Goal: Task Accomplishment & Management: Complete application form

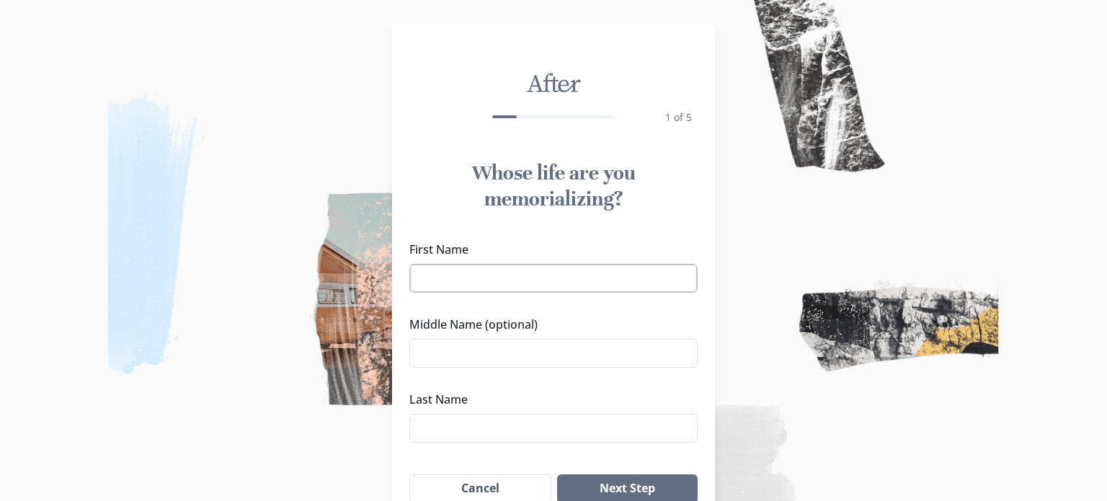
click at [443, 283] on input "First Name" at bounding box center [553, 278] width 288 height 29
type input "[PERSON_NAME]"
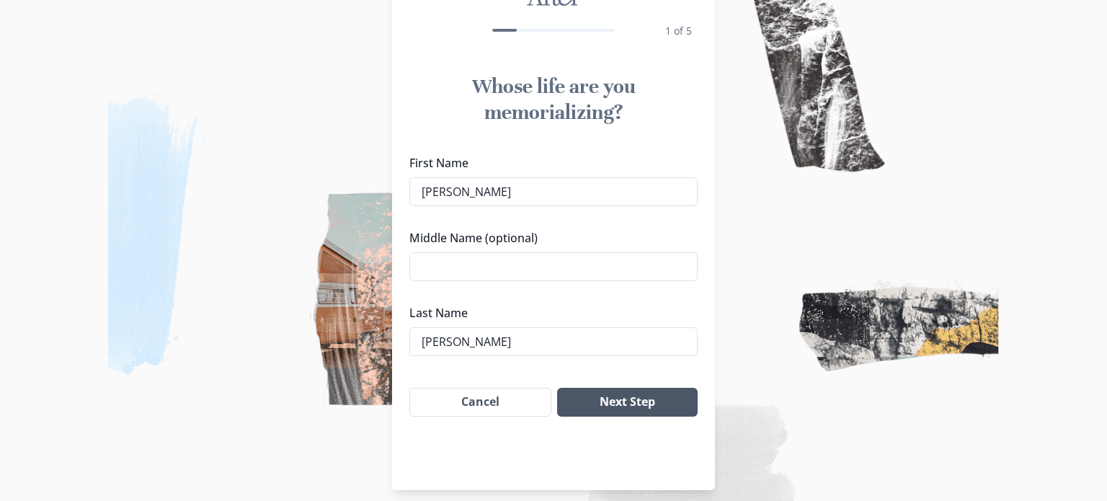
scroll to position [98, 0]
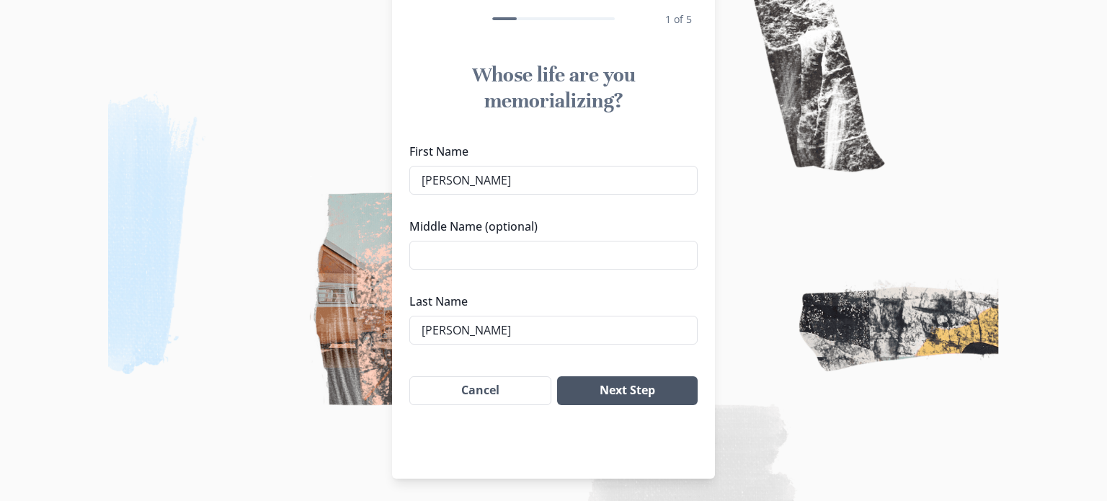
type input "[PERSON_NAME]"
click at [617, 394] on button "Next Step" at bounding box center [627, 390] width 141 height 29
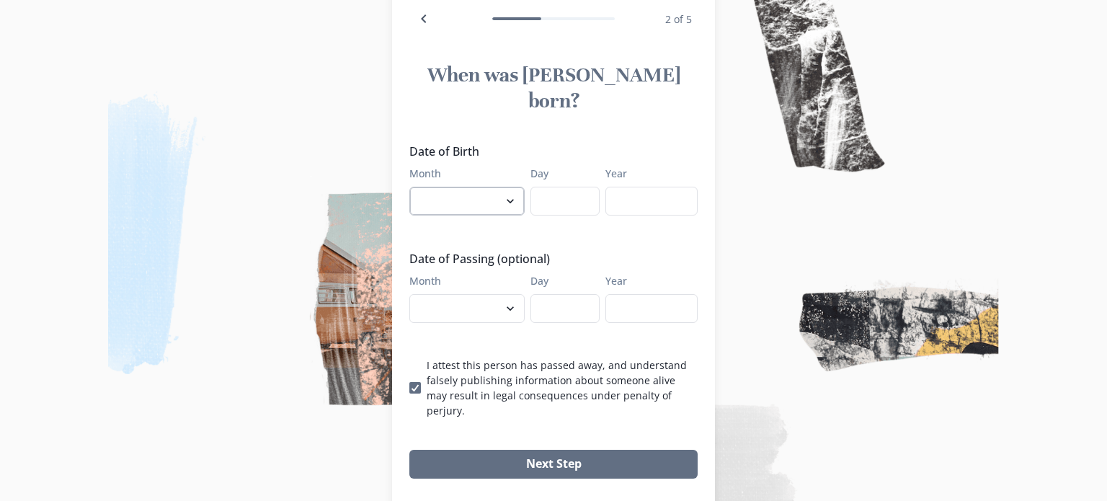
click at [510, 187] on select "January February March April May June July August September October November De…" at bounding box center [466, 201] width 115 height 29
select select "5"
click at [409, 187] on select "January February March April May June July August September October November De…" at bounding box center [466, 201] width 115 height 29
click at [558, 187] on input "Day" at bounding box center [564, 201] width 69 height 29
type input "19"
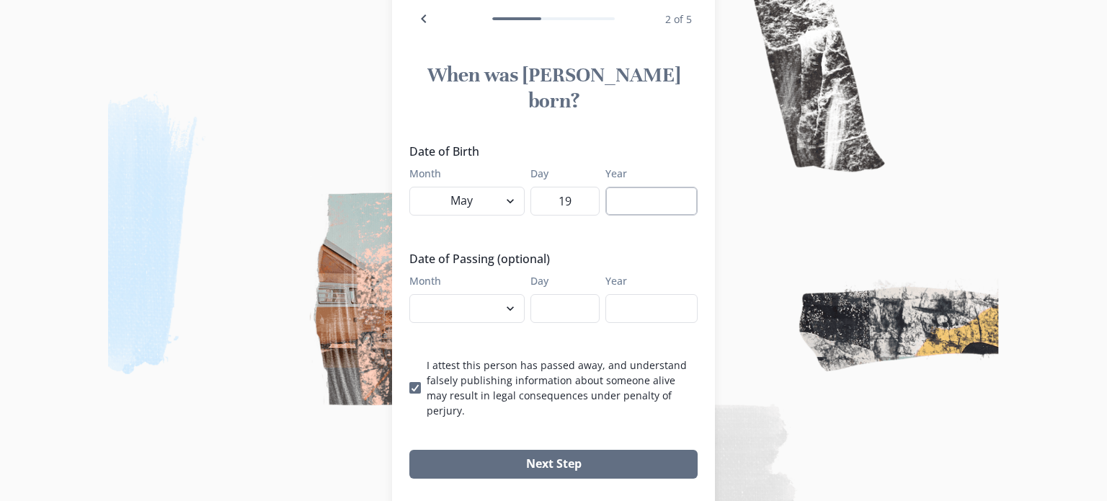
click at [664, 187] on input "Year" at bounding box center [651, 201] width 92 height 29
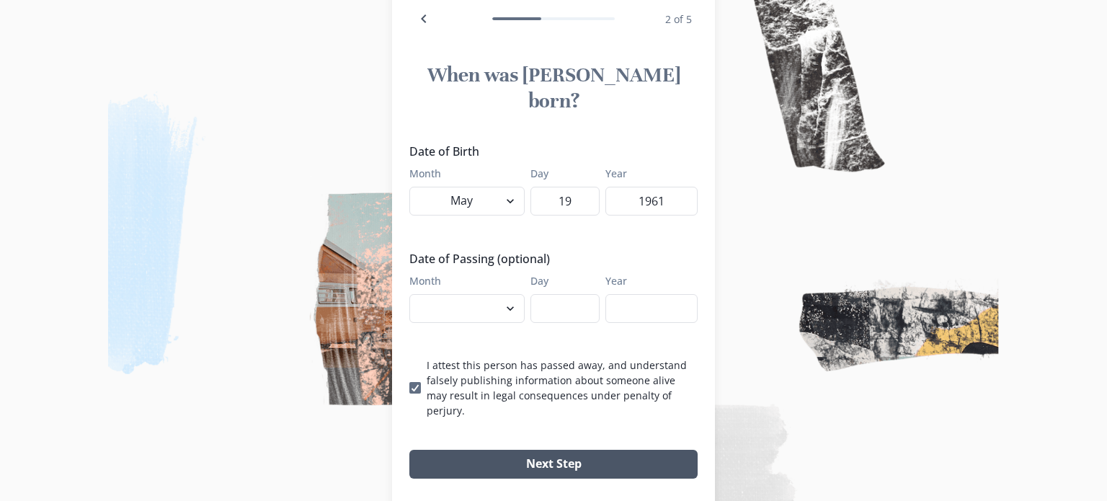
type input "1961"
click at [534, 450] on button "Next Step" at bounding box center [553, 464] width 288 height 29
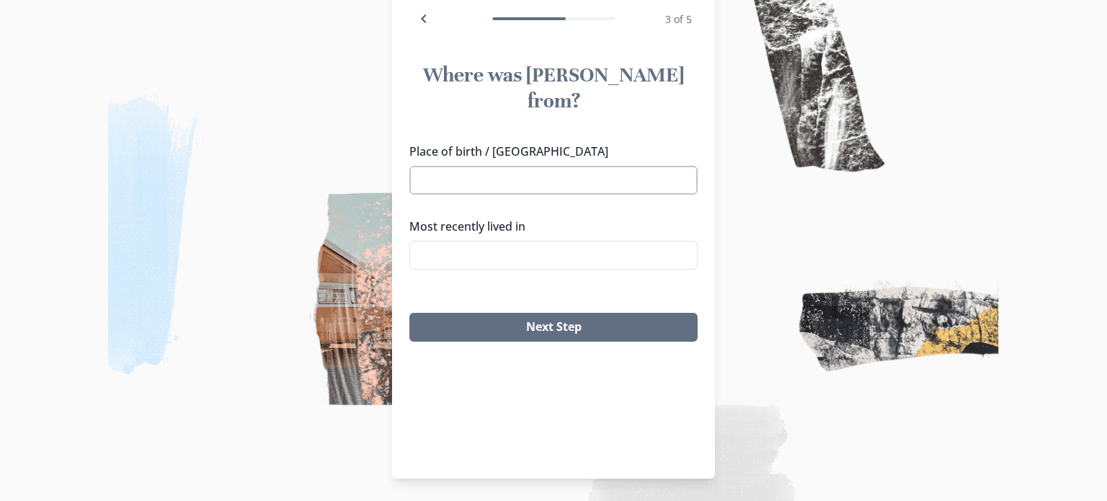
click at [471, 166] on input "Place of birth / [GEOGRAPHIC_DATA]" at bounding box center [553, 180] width 288 height 29
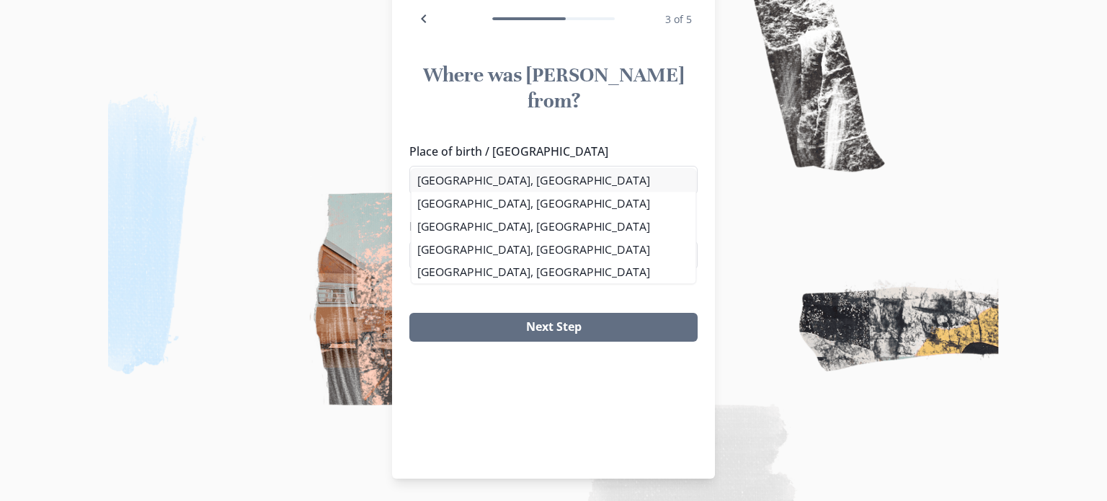
click at [485, 184] on div "Place of birth / Hometown [GEOGRAPHIC_DATA], [GEOGRAPHIC_DATA], [GEOGRAPHIC_DAT…" at bounding box center [553, 212] width 288 height 138
click at [476, 179] on li "[GEOGRAPHIC_DATA], [GEOGRAPHIC_DATA]" at bounding box center [553, 180] width 287 height 23
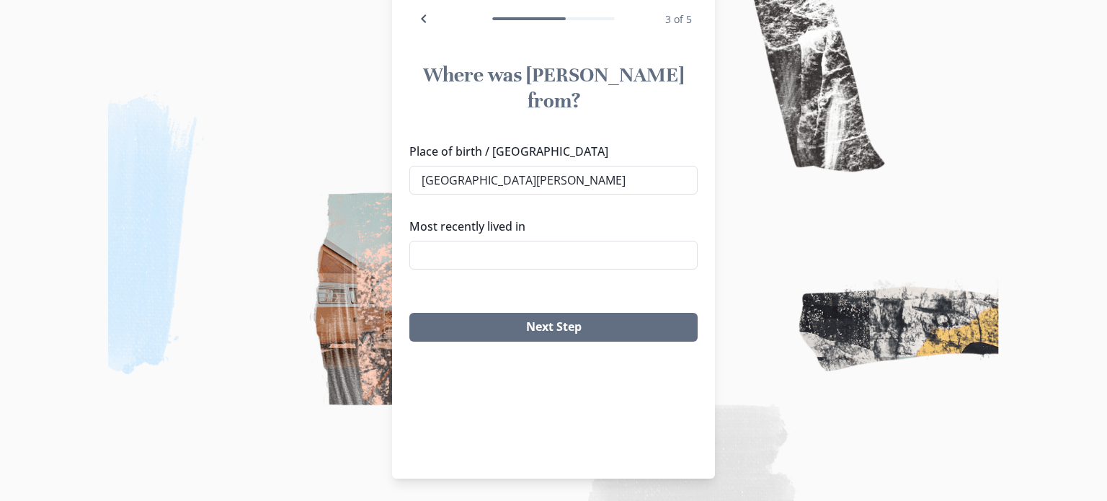
type input "[GEOGRAPHIC_DATA], [GEOGRAPHIC_DATA]"
click at [464, 241] on input "Most recently lived in" at bounding box center [553, 255] width 288 height 29
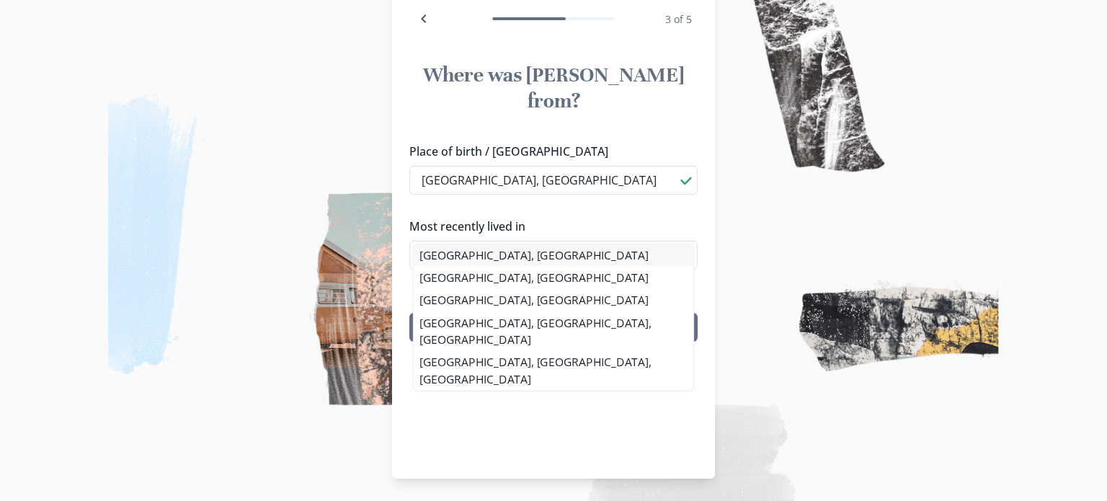
click at [484, 253] on div "[GEOGRAPHIC_DATA], [GEOGRAPHIC_DATA], [GEOGRAPHIC_DATA] [GEOGRAPHIC_DATA], [GEO…" at bounding box center [553, 319] width 288 height 151
click at [528, 254] on li "[GEOGRAPHIC_DATA], [GEOGRAPHIC_DATA]" at bounding box center [553, 255] width 287 height 23
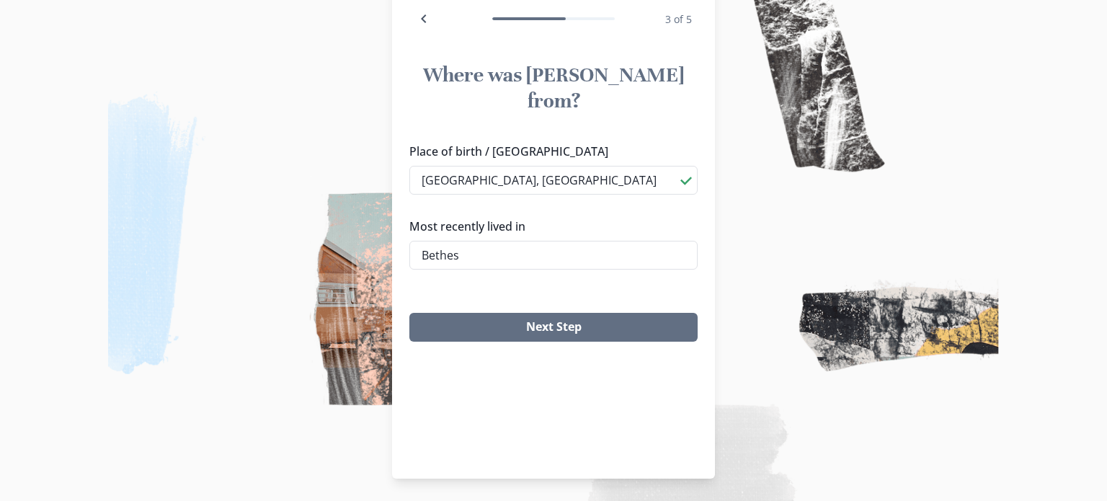
type input "[GEOGRAPHIC_DATA], [GEOGRAPHIC_DATA]"
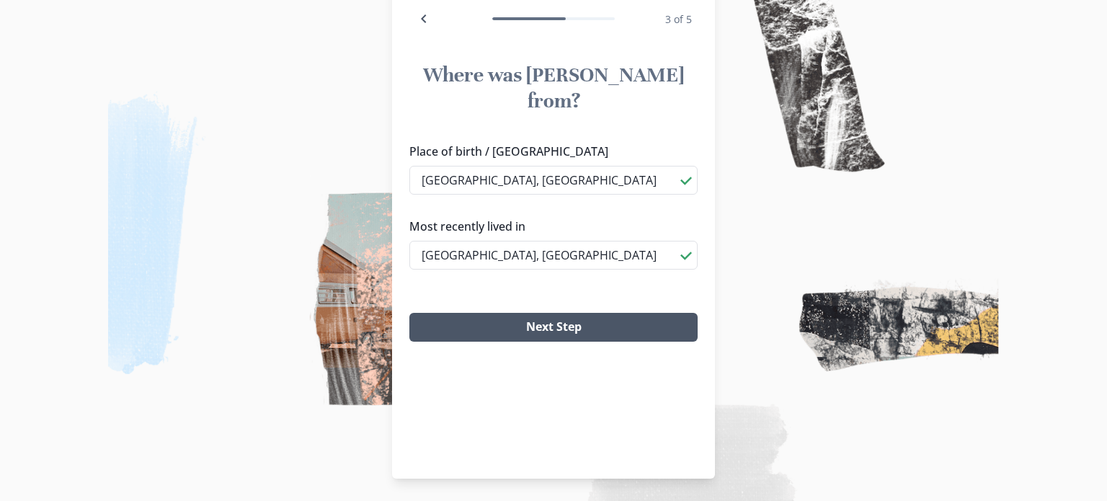
click at [561, 313] on button "Next Step" at bounding box center [553, 327] width 288 height 29
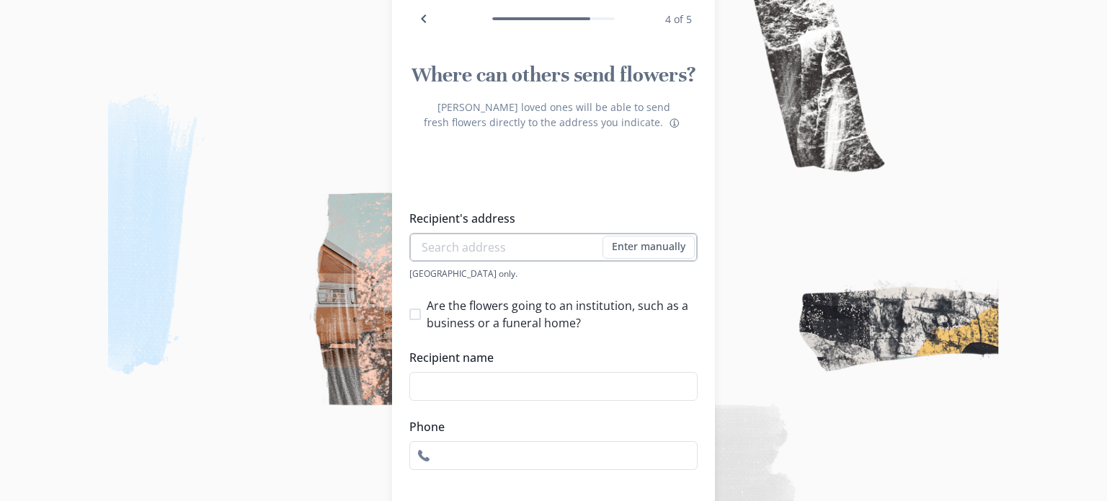
click at [452, 247] on input "Recipient's address" at bounding box center [553, 247] width 288 height 29
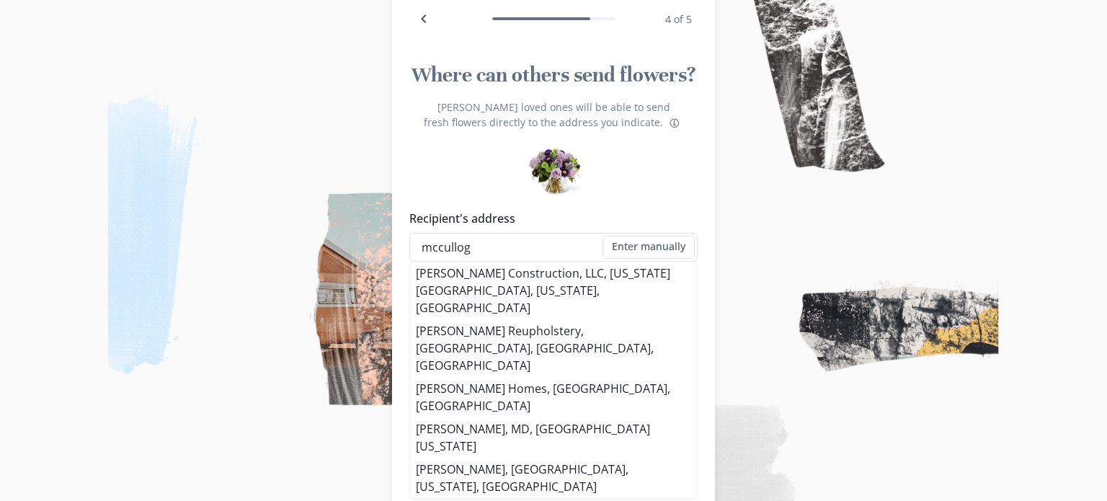
click at [496, 230] on div "Recipient's address mccullog Enter manually Address [GEOGRAPHIC_DATA] only." at bounding box center [553, 245] width 288 height 70
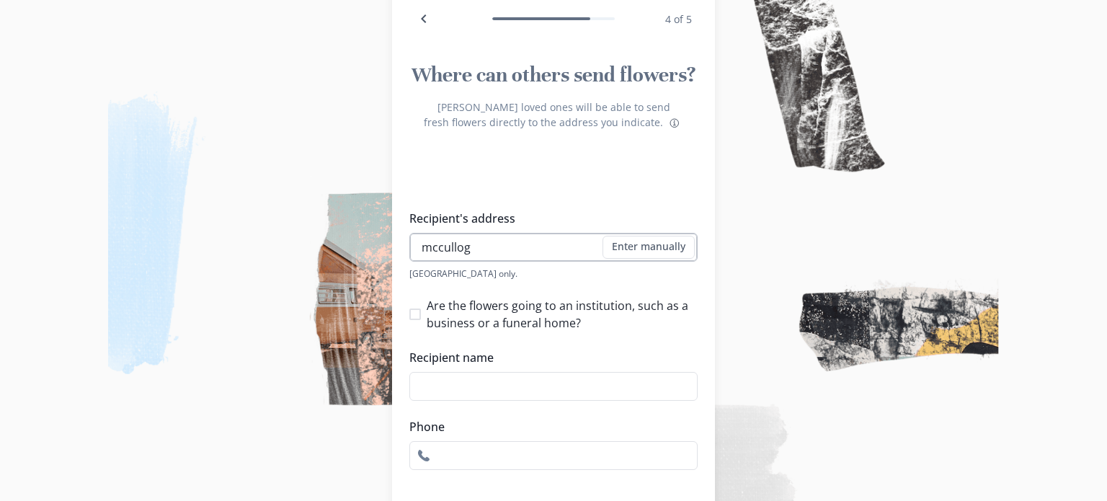
click at [474, 247] on input "mccullog" at bounding box center [553, 247] width 288 height 29
type input "m"
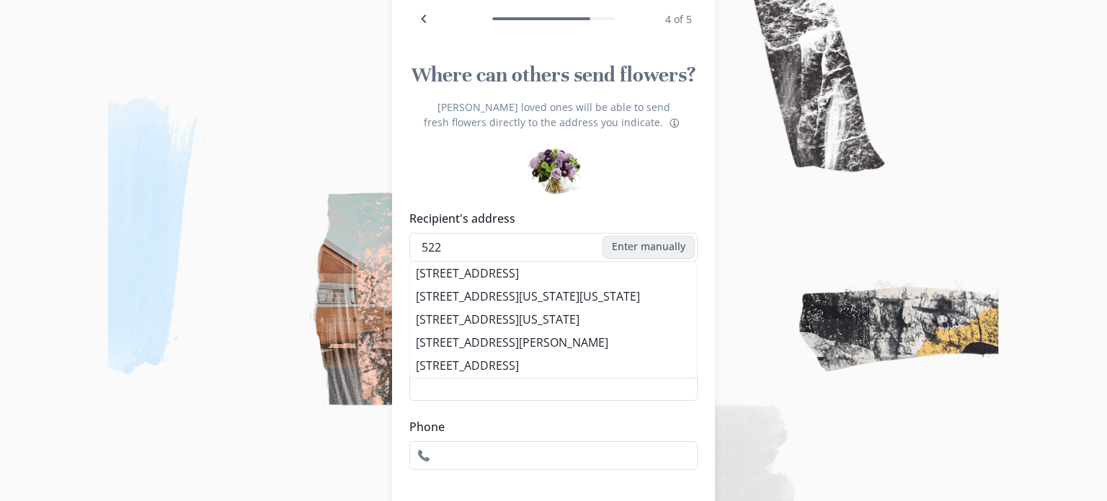
type input "[STREET_ADDRESS]"
type input "[PERSON_NAME]"
type input "2406017948"
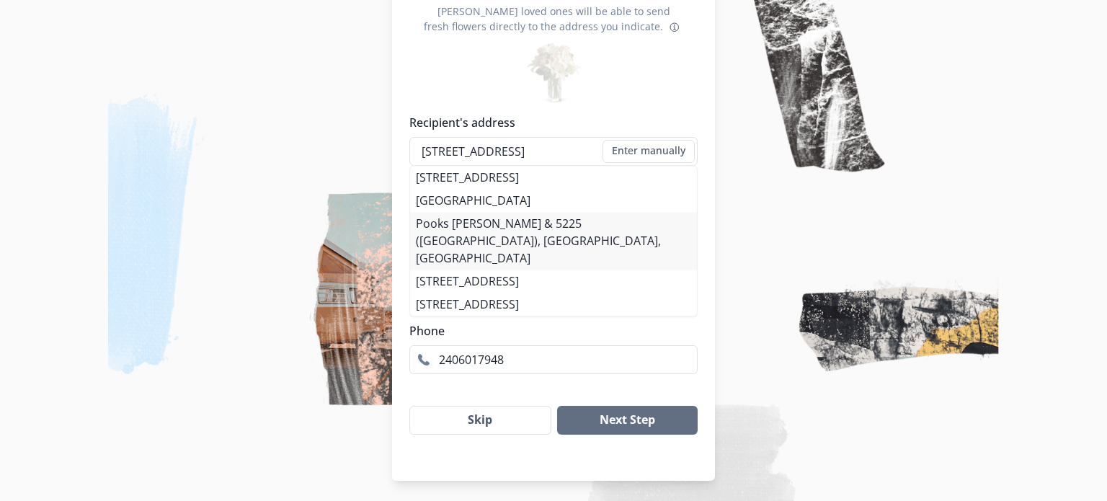
scroll to position [195, 0]
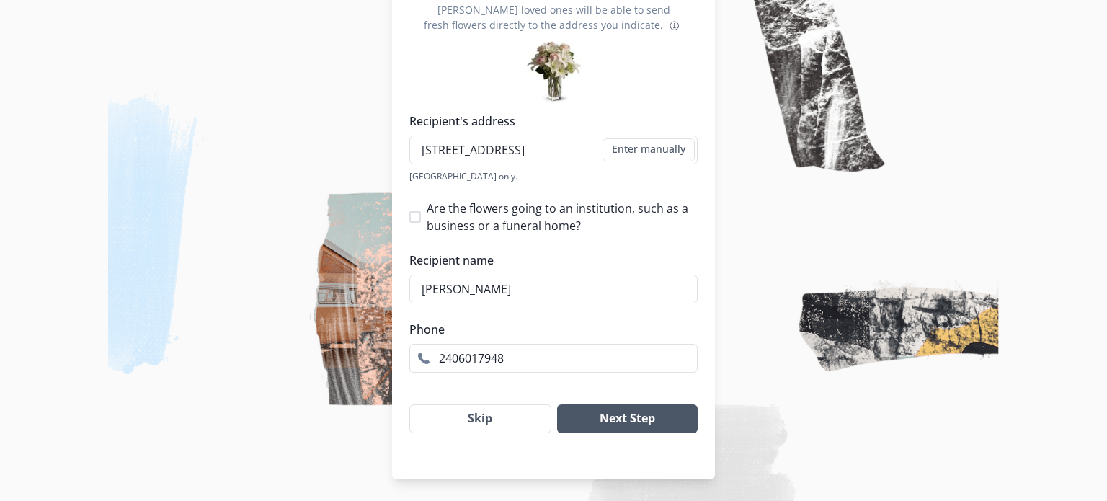
click at [618, 419] on button "Next Step" at bounding box center [627, 418] width 141 height 29
click at [524, 171] on div "[GEOGRAPHIC_DATA] only." at bounding box center [553, 176] width 288 height 12
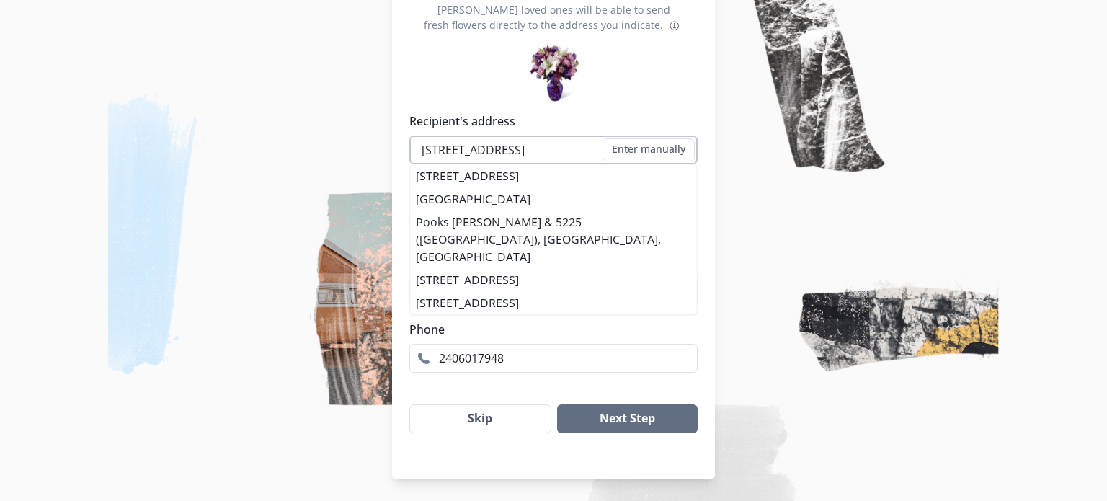
click at [600, 145] on input "[STREET_ADDRESS]" at bounding box center [553, 150] width 288 height 29
click at [551, 177] on div "Recipient's address [STREET_ADDRESS] Enter manually Address [GEOGRAPHIC_DATA] o…" at bounding box center [553, 147] width 288 height 70
click at [610, 421] on button "Next Step" at bounding box center [627, 418] width 141 height 29
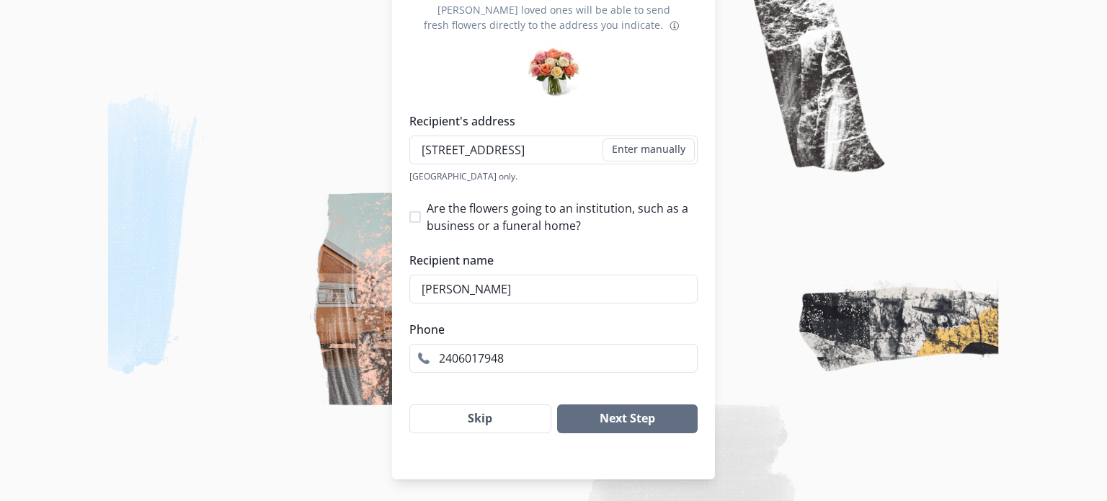
click at [499, 168] on div "Recipient's address [STREET_ADDRESS] Enter manually Address [GEOGRAPHIC_DATA] o…" at bounding box center [553, 147] width 288 height 70
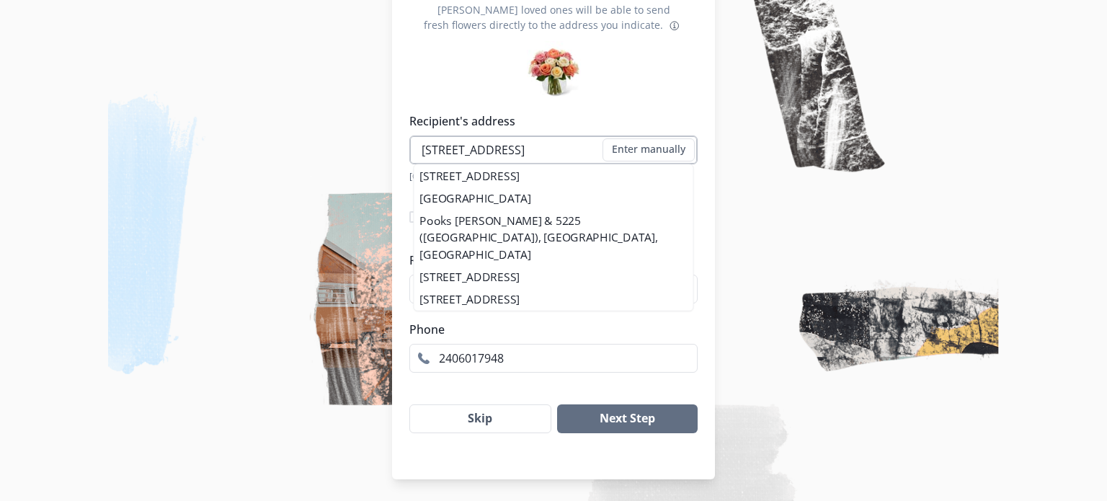
click at [556, 153] on input "[STREET_ADDRESS]" at bounding box center [553, 150] width 288 height 29
click at [574, 146] on input "[STREET_ADDRESS]" at bounding box center [553, 150] width 288 height 29
drag, startPoint x: 575, startPoint y: 146, endPoint x: 533, endPoint y: 149, distance: 42.0
click at [533, 149] on input "[STREET_ADDRESS]" at bounding box center [553, 150] width 288 height 29
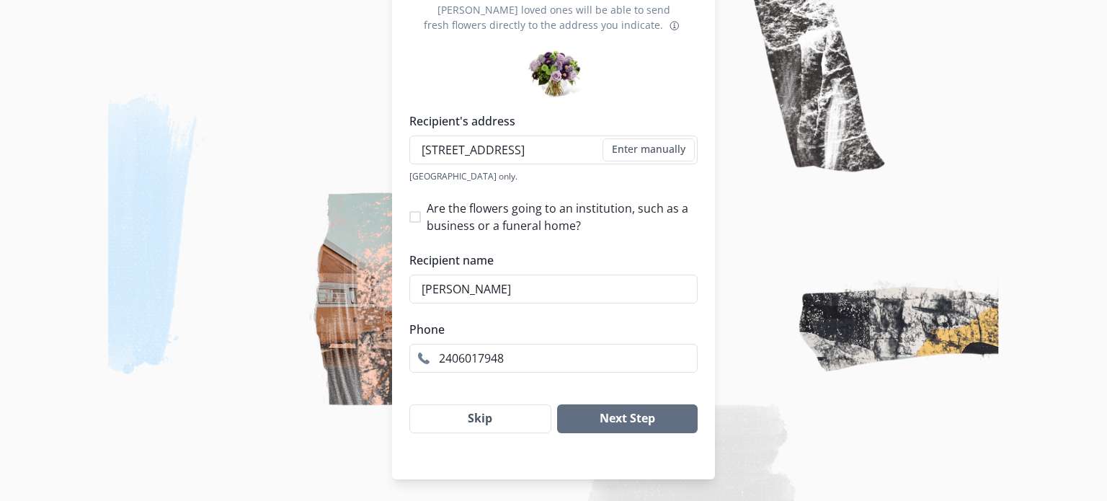
click at [737, 165] on img at bounding box center [553, 250] width 1107 height 501
click at [631, 420] on button "Next Step" at bounding box center [627, 418] width 141 height 29
click at [567, 175] on div "[GEOGRAPHIC_DATA] only." at bounding box center [553, 176] width 288 height 12
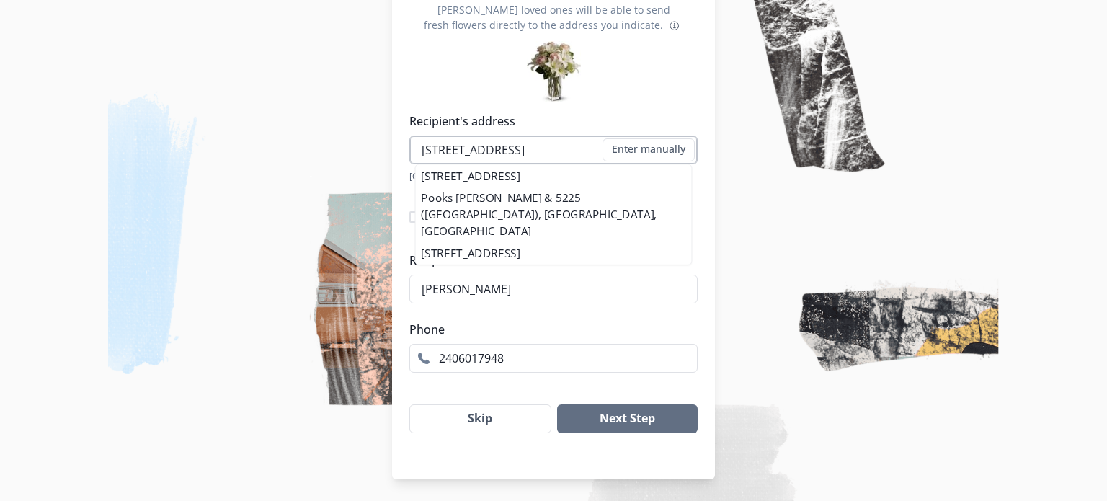
click at [552, 152] on input "[STREET_ADDRESS]" at bounding box center [553, 150] width 288 height 29
drag, startPoint x: 553, startPoint y: 152, endPoint x: 405, endPoint y: 160, distance: 148.0
click at [405, 160] on div "[PERSON_NAME] loved ones will be able to send fresh flowers directly to the add…" at bounding box center [553, 196] width 323 height 365
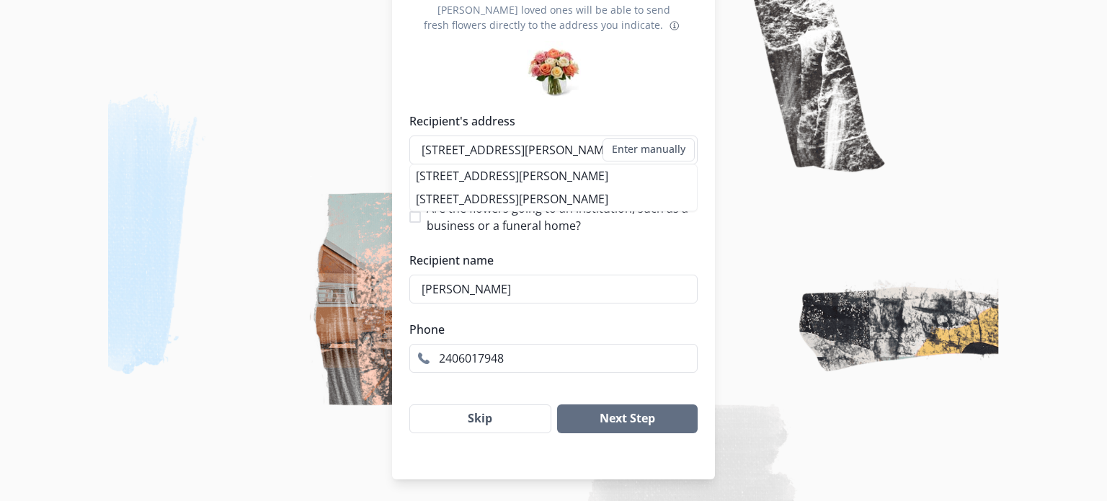
click at [458, 241] on div "Are the flowers going to an institution, such as a business or a funeral home? …" at bounding box center [553, 286] width 288 height 173
click at [573, 178] on li "[STREET_ADDRESS][PERSON_NAME]" at bounding box center [553, 175] width 287 height 23
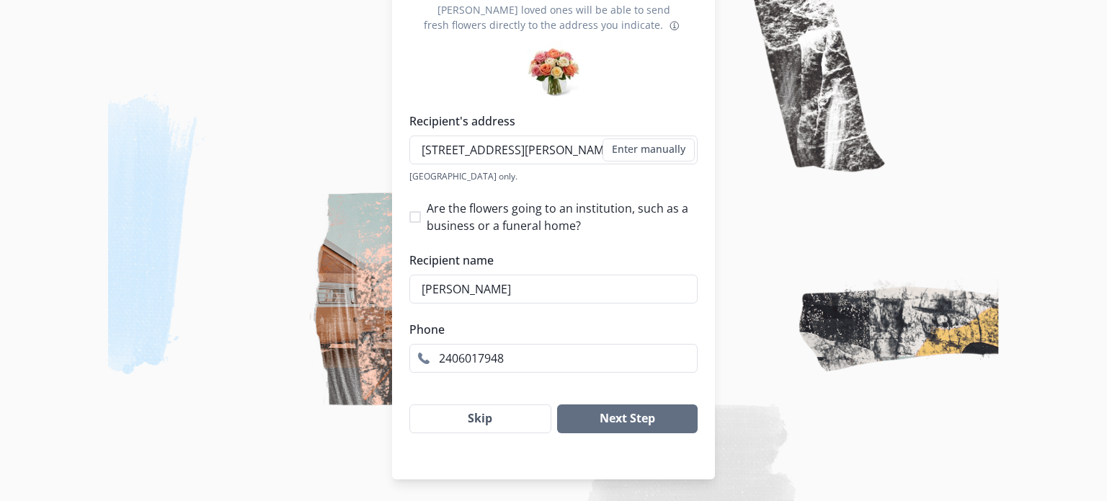
type input "[STREET_ADDRESS][PERSON_NAME]"
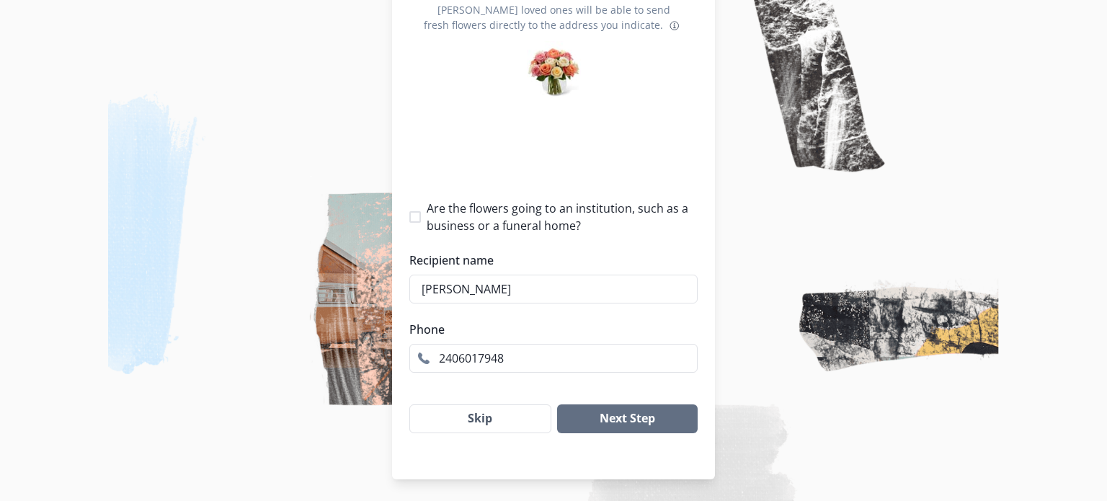
type input "1"
select select "MD"
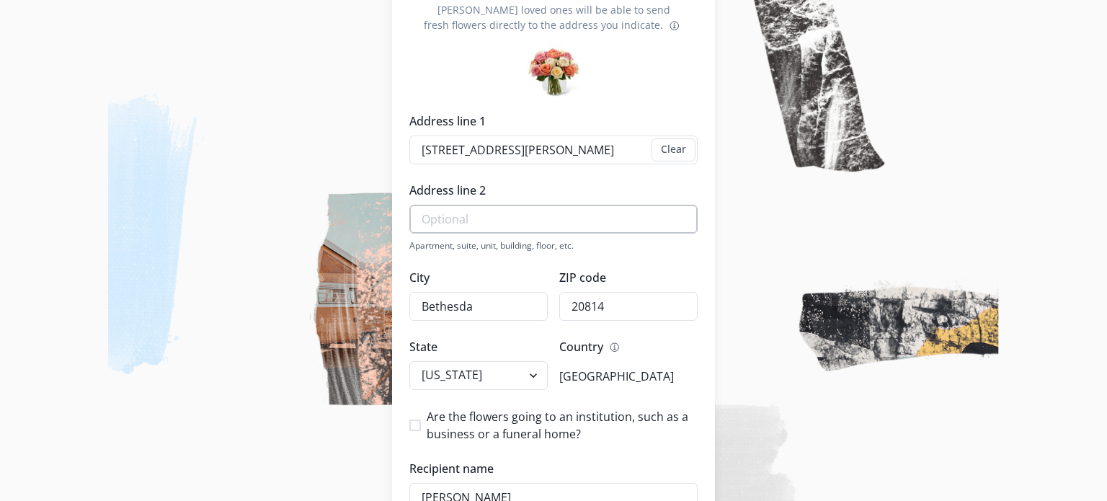
click at [484, 219] on input "Address line 2" at bounding box center [553, 219] width 288 height 29
type input "801S"
type input "2406017948"
click at [663, 379] on div "[GEOGRAPHIC_DATA]" at bounding box center [628, 376] width 138 height 29
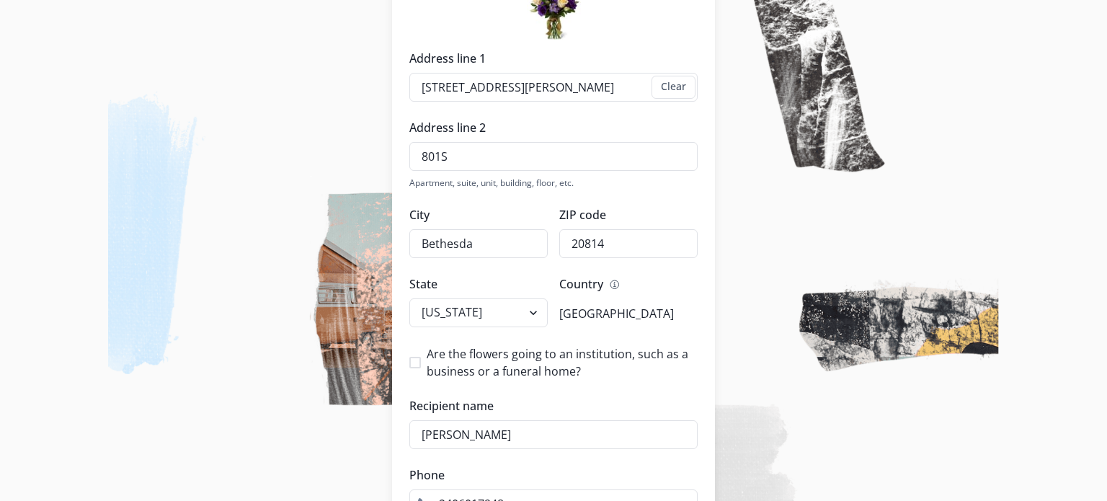
scroll to position [266, 0]
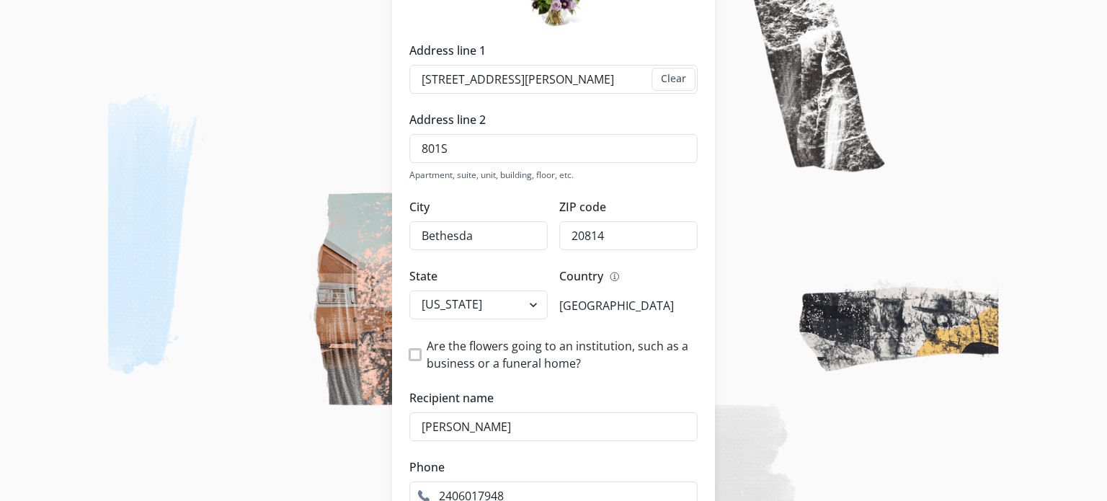
click at [413, 355] on span at bounding box center [415, 355] width 12 height 12
click at [409, 355] on input "Are the flowers going to an institution, such as a business or a funeral home?" at bounding box center [409, 355] width 1 height 1
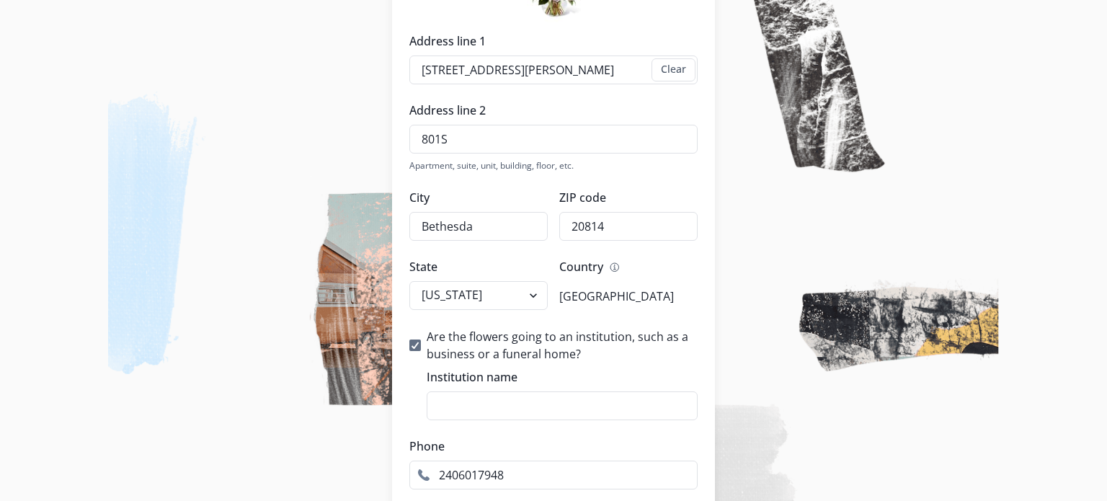
scroll to position [314, 0]
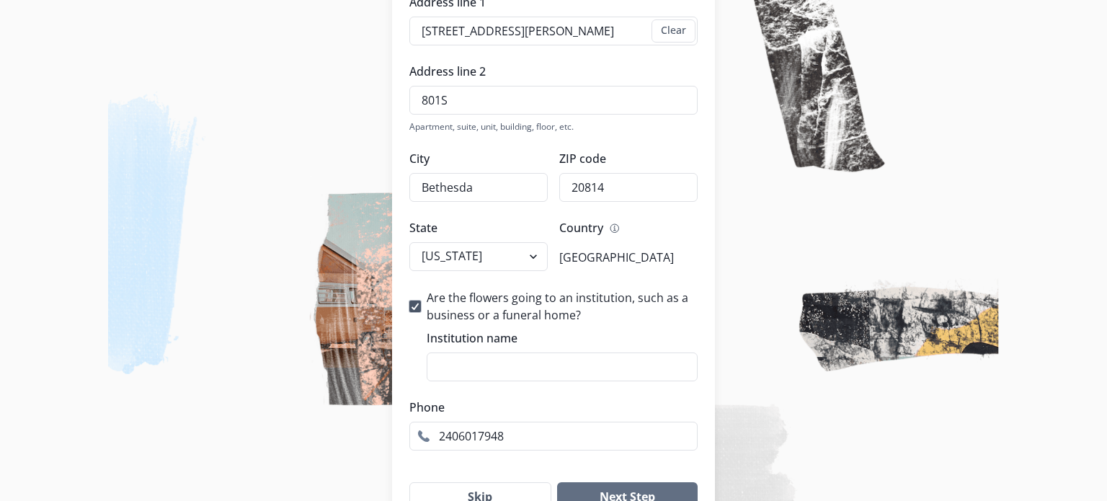
drag, startPoint x: 415, startPoint y: 308, endPoint x: 439, endPoint y: 315, distance: 24.9
click at [414, 308] on icon at bounding box center [415, 306] width 9 height 7
click at [409, 307] on input "Are the flowers going to an institution, such as a business or a funeral home?" at bounding box center [409, 306] width 1 height 1
checkbox input "false"
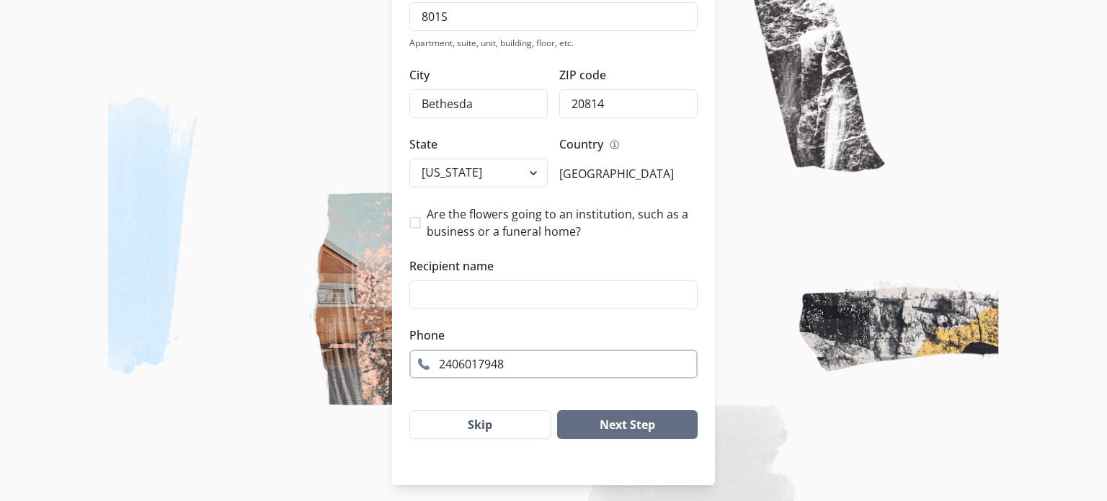
scroll to position [404, 0]
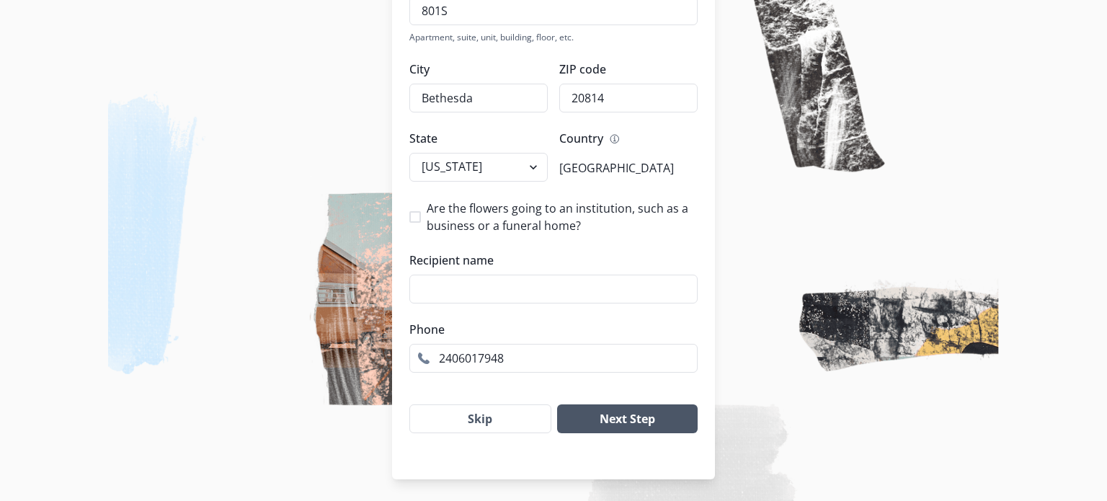
click at [610, 422] on button "Next Step" at bounding box center [627, 418] width 141 height 29
click at [476, 283] on input "Recipient name" at bounding box center [553, 289] width 288 height 29
type input "[PERSON_NAME]"
click at [557, 404] on button "Next Step" at bounding box center [627, 418] width 141 height 29
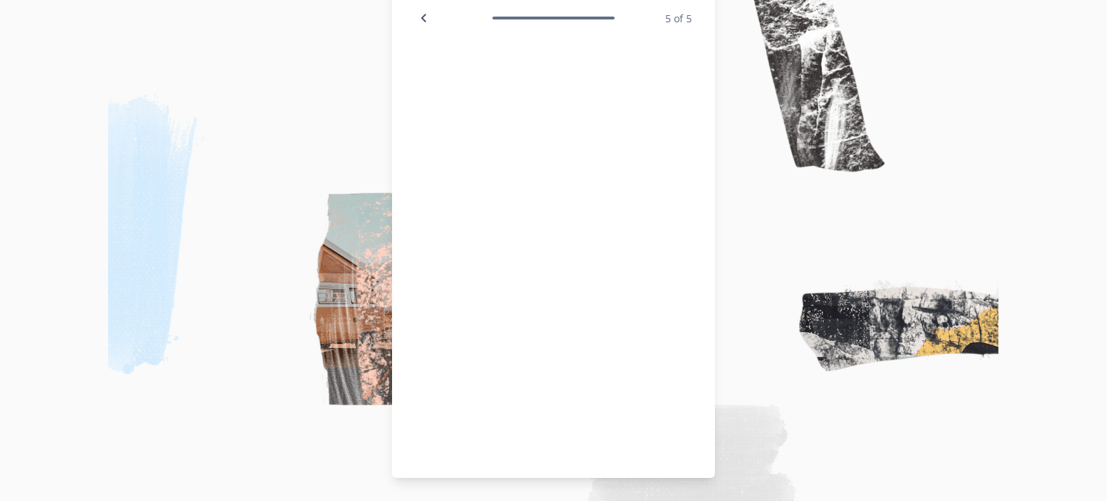
scroll to position [98, 0]
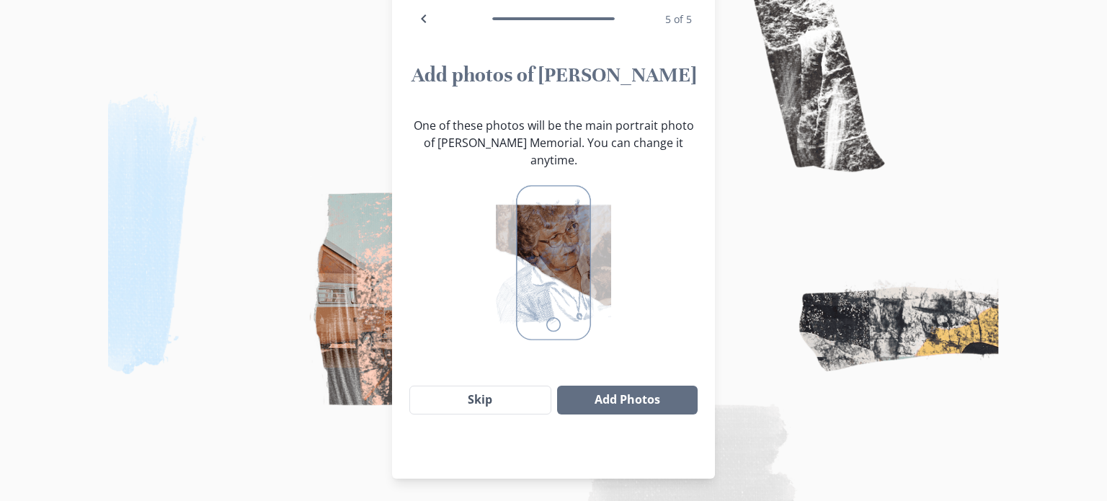
click at [257, 160] on img at bounding box center [553, 250] width 1107 height 501
click at [422, 17] on icon "Back" at bounding box center [423, 18] width 5 height 9
select select "MD"
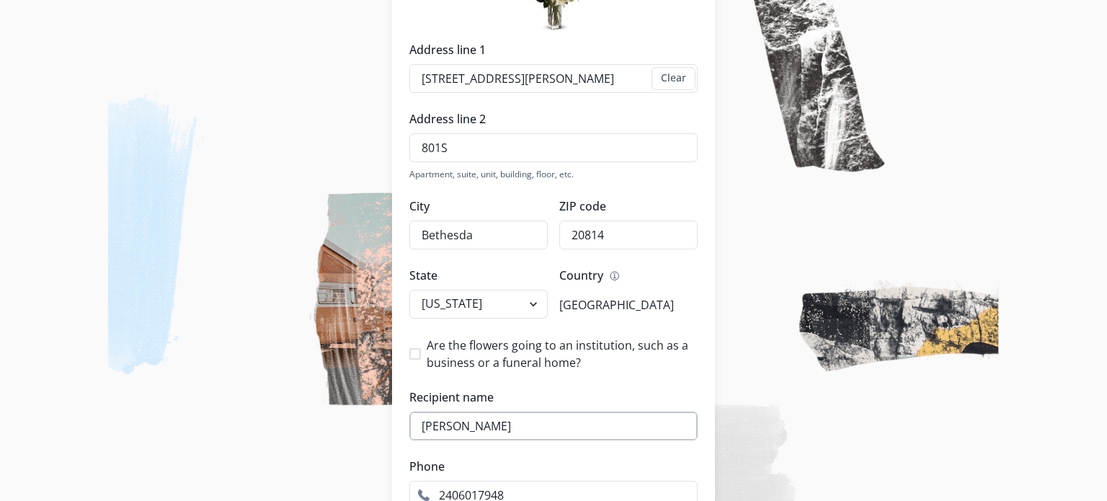
scroll to position [277, 0]
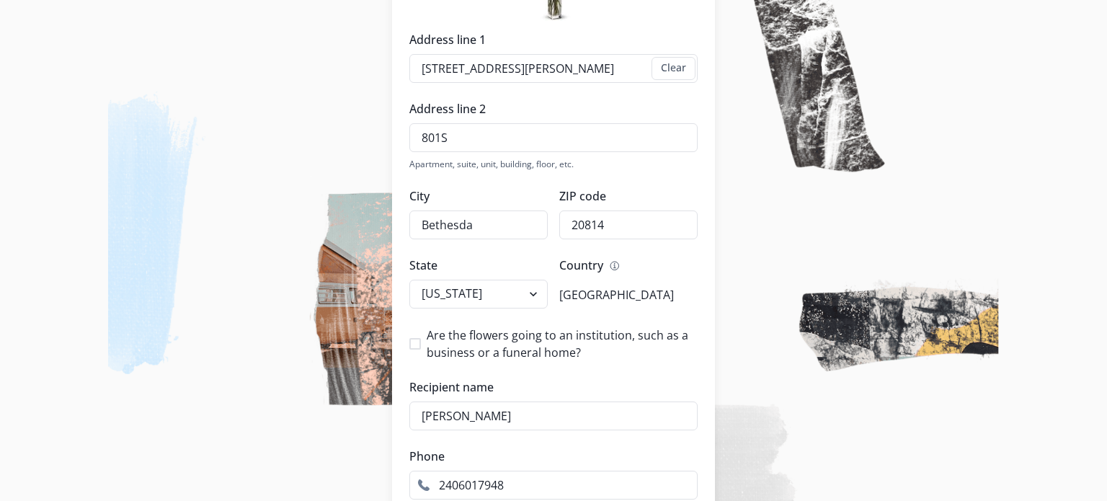
drag, startPoint x: 510, startPoint y: 415, endPoint x: 500, endPoint y: 432, distance: 19.7
click at [381, 414] on div "After 4 of 5 Where can others send flowers? [PERSON_NAME] loved ones will be ab…" at bounding box center [553, 176] width 1107 height 906
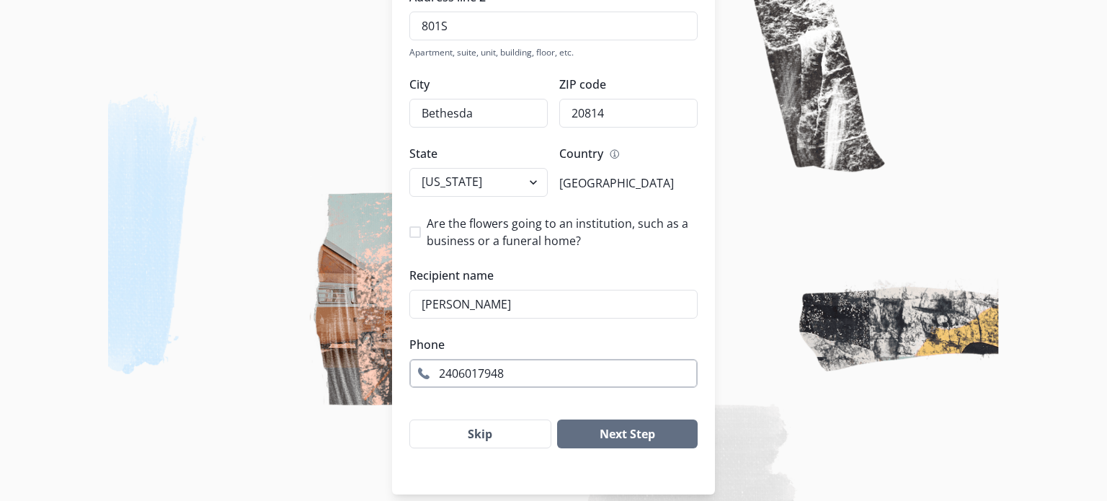
scroll to position [398, 0]
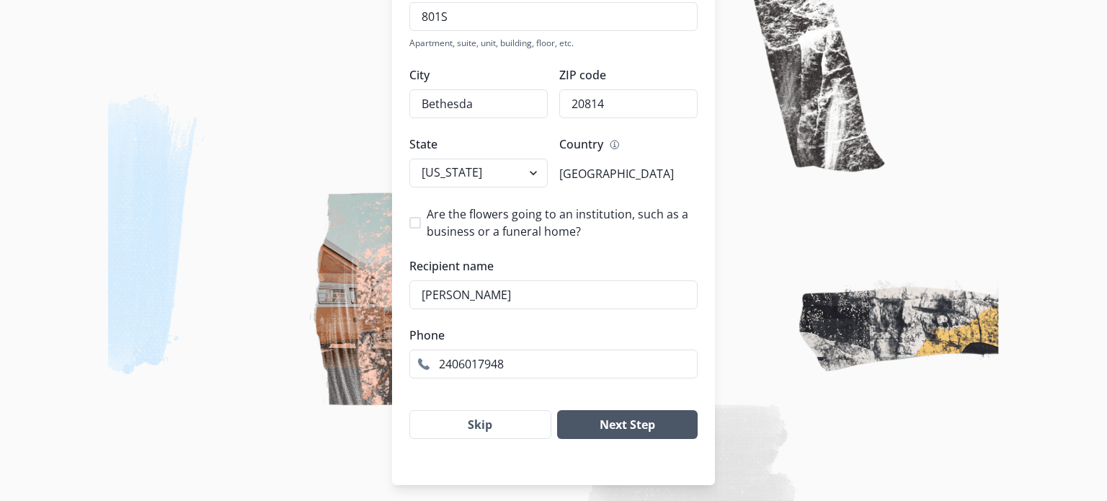
type input "[PERSON_NAME]"
click at [604, 425] on button "Next Step" at bounding box center [627, 424] width 141 height 29
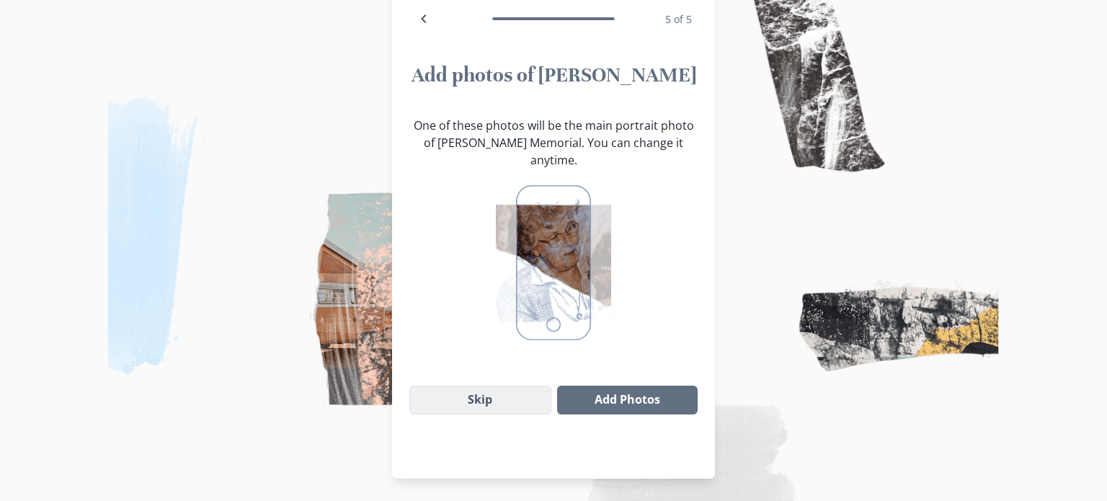
click at [484, 386] on button "Skip" at bounding box center [480, 400] width 142 height 29
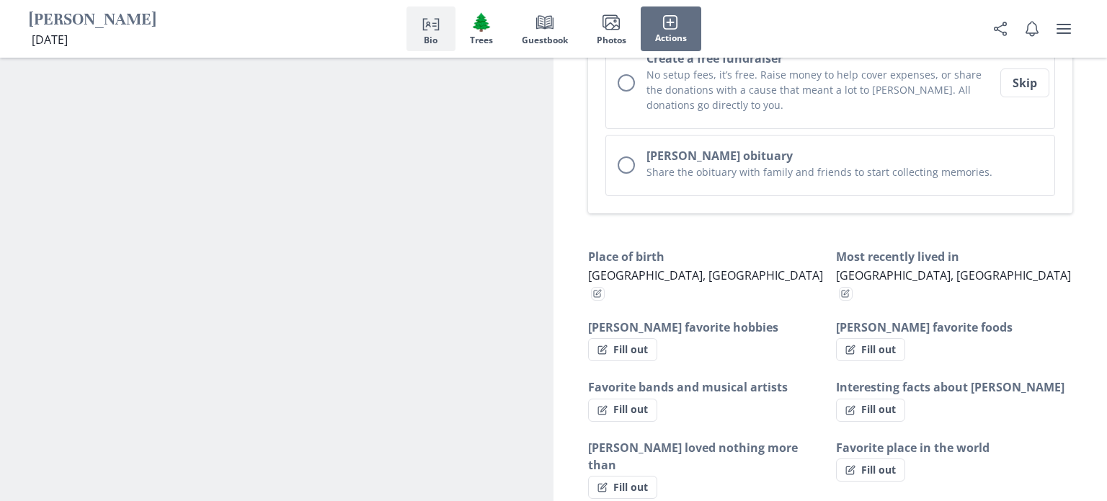
scroll to position [677, 0]
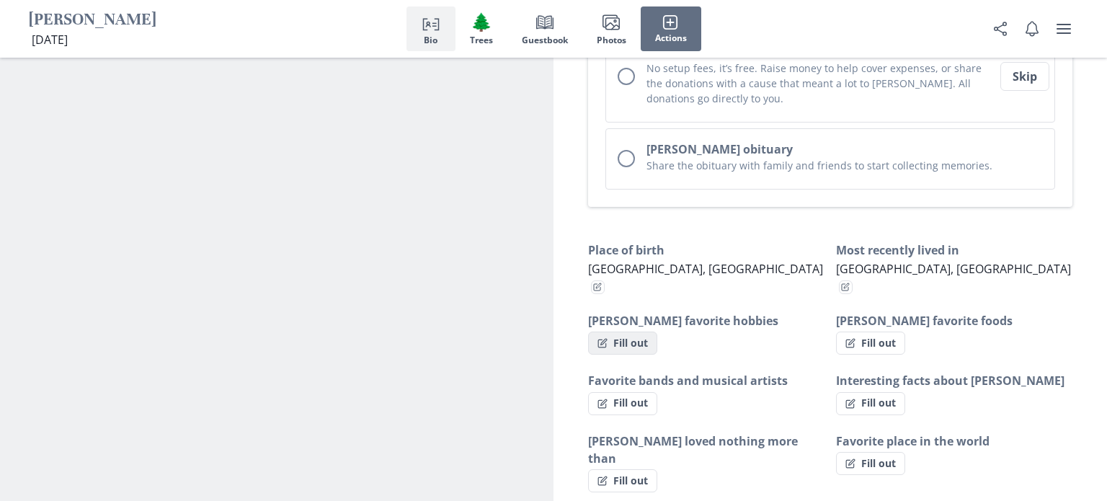
click at [629, 332] on button "Fill out" at bounding box center [622, 343] width 69 height 23
select select "[PERSON_NAME] favorite hobbies"
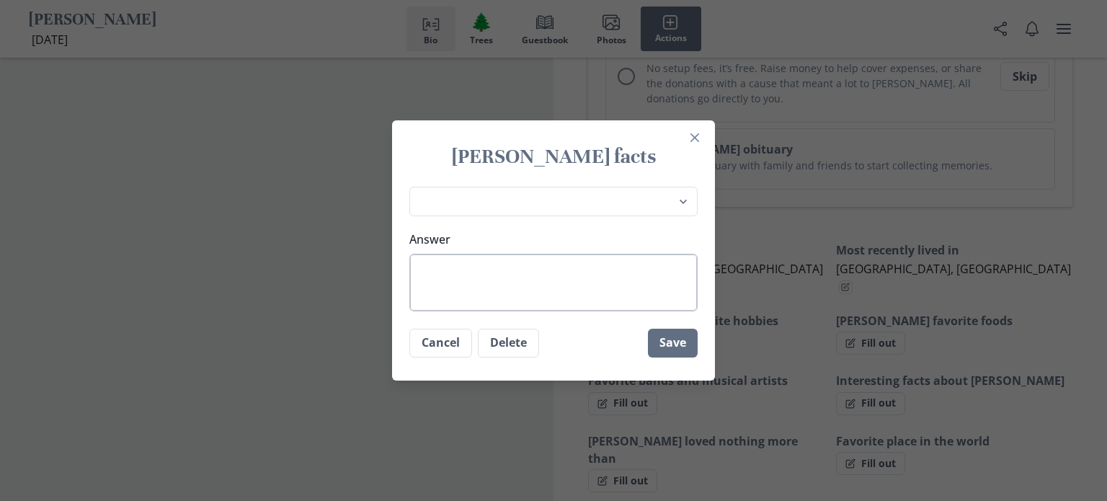
click at [467, 268] on textarea "Answer" at bounding box center [553, 283] width 288 height 58
type textarea "R"
type textarea "x"
type textarea "Re"
type textarea "x"
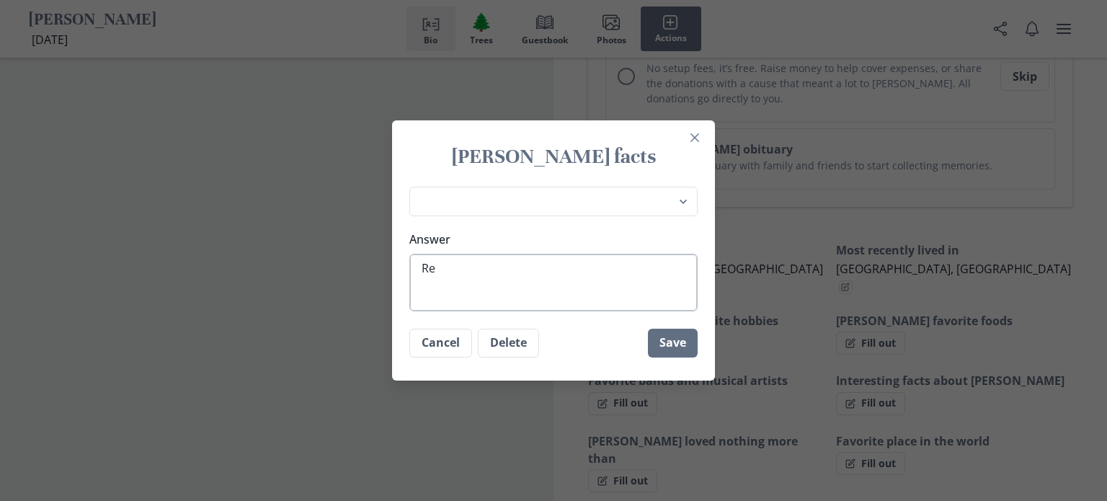
type textarea "Rea"
type textarea "x"
type textarea "Read"
type textarea "x"
type textarea "Readi"
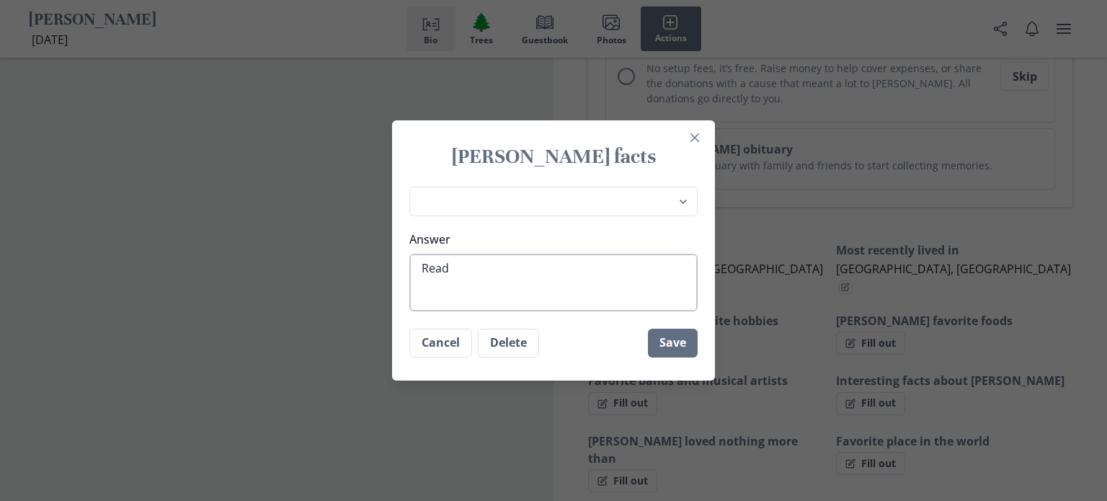
type textarea "x"
type textarea "Readin"
type textarea "x"
type textarea "Reading"
type textarea "x"
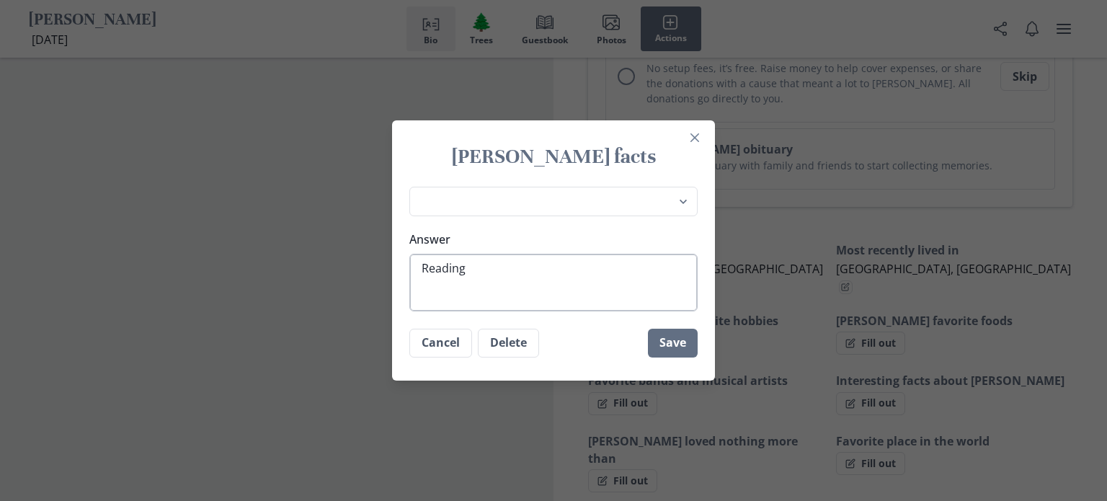
type textarea "Reading,"
type textarea "x"
type textarea "Reading,"
type textarea "x"
type textarea "Reading, D"
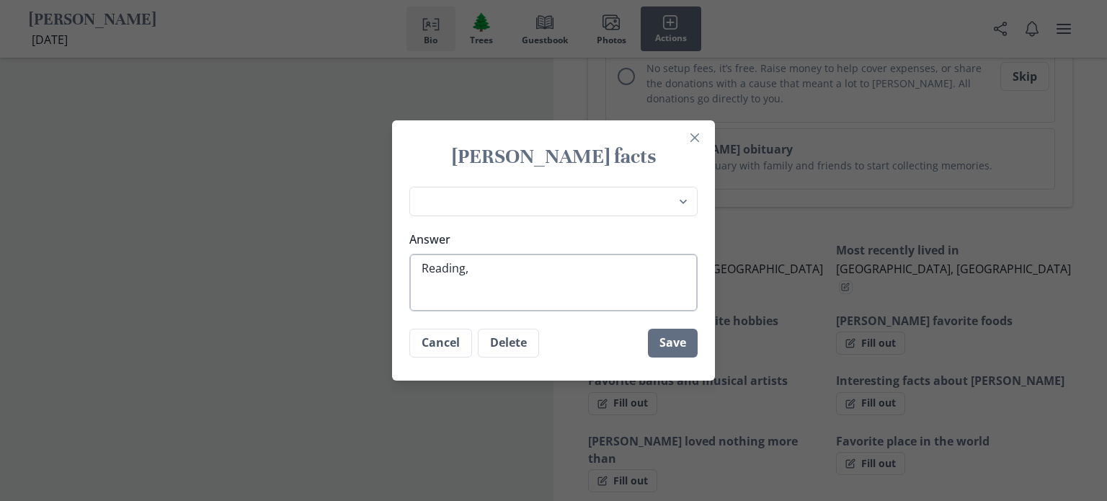
type textarea "x"
type textarea "Reading, De"
type textarea "x"
type textarea "Reading, Dec"
type textarea "x"
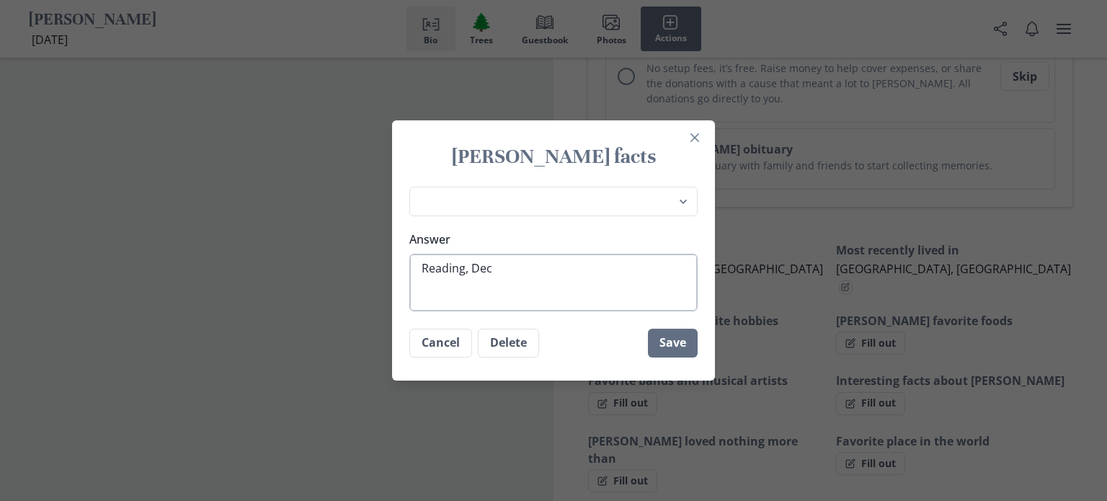
type textarea "Reading, Deco"
type textarea "x"
type textarea "Reading, Decor"
type textarea "x"
type textarea "Reading, Decora"
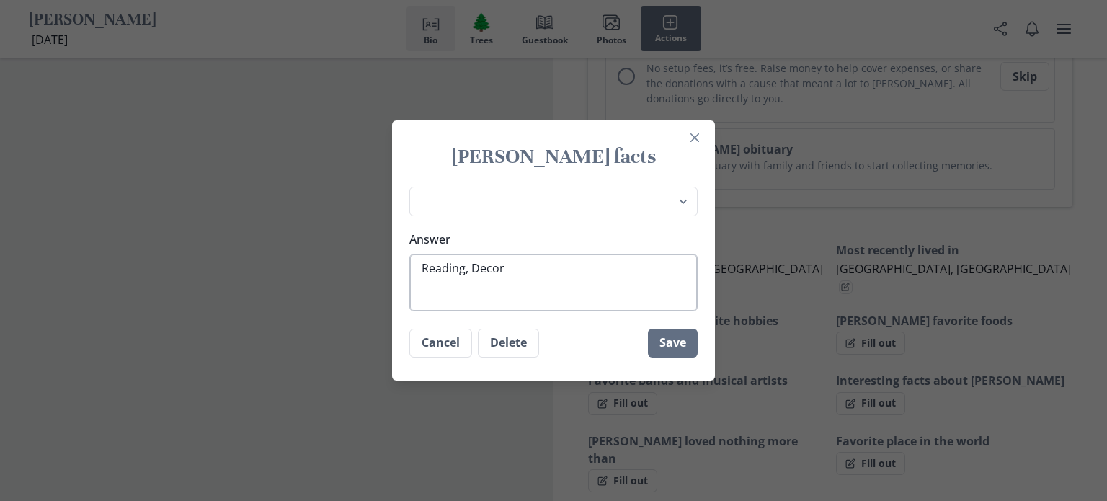
type textarea "x"
type textarea "Reading, Decorat"
type textarea "x"
type textarea "Reading, Decorati"
type textarea "x"
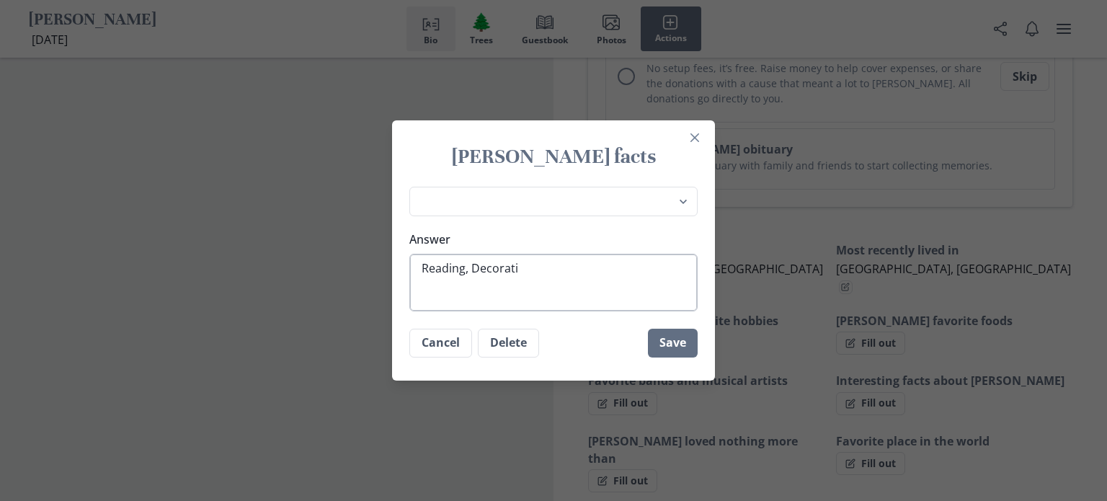
type textarea "Reading, Decoratin"
type textarea "x"
type textarea "Reading, Decorating"
type textarea "x"
type textarea "Reading, Decorating"
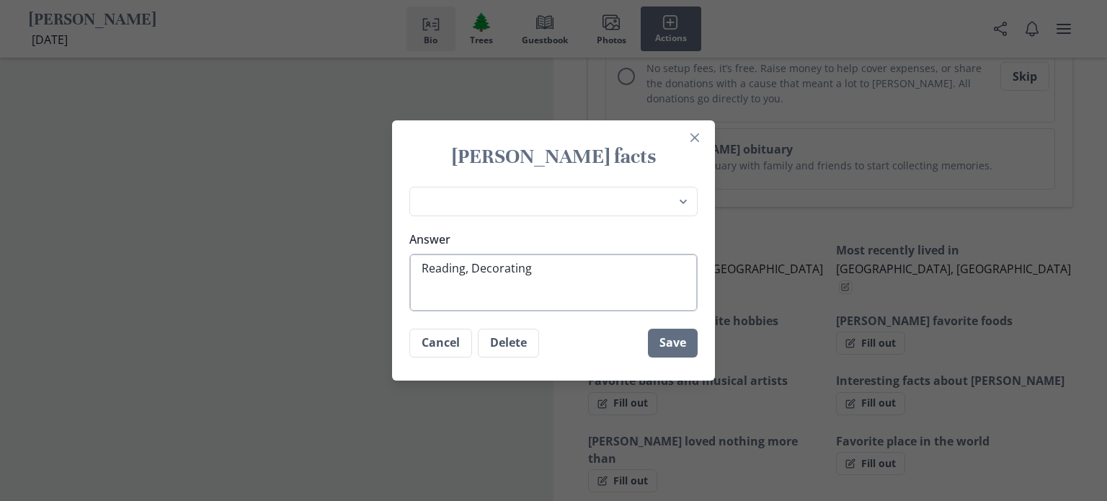
type textarea "x"
type textarea "Reading, Decorating a"
type textarea "x"
type textarea "Reading, Decorating an"
type textarea "x"
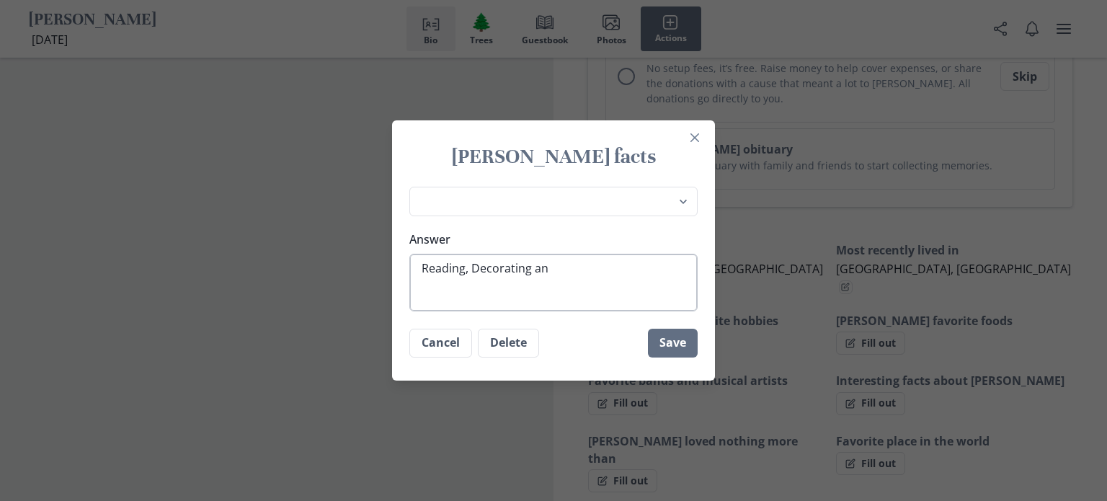
type textarea "Reading, Decorating and"
type textarea "x"
type textarea "Reading, Decorating and"
type textarea "x"
type textarea "Reading, Decorating and h"
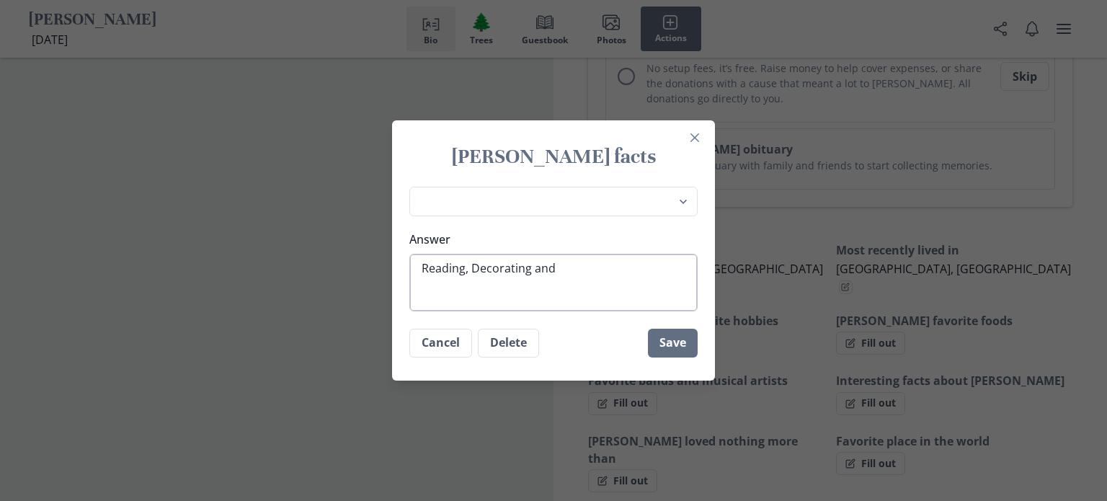
type textarea "x"
type textarea "Reading, Decorating and he"
type textarea "x"
type textarea "Reading, Decorating and hel"
type textarea "x"
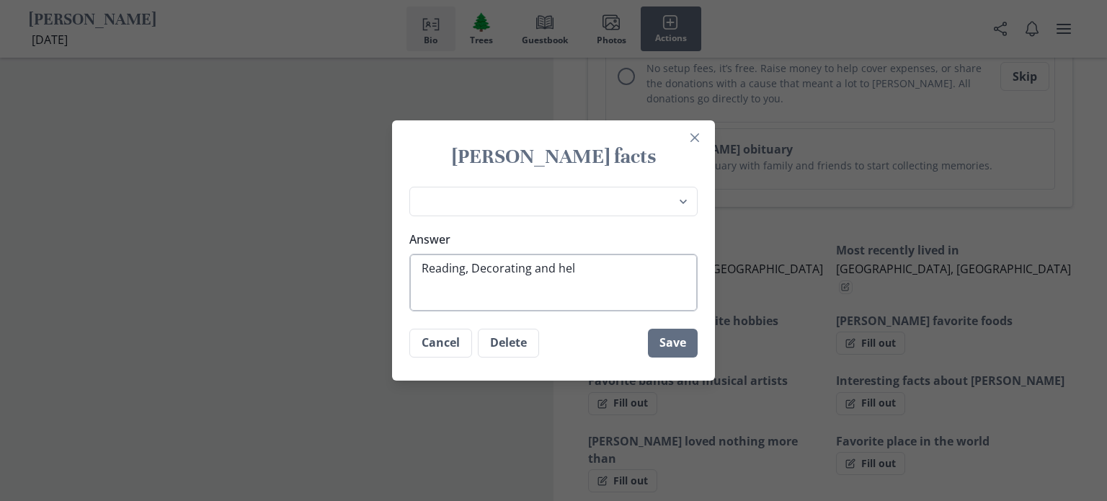
type textarea "Reading, Decorating and help"
type textarea "x"
type textarea "Reading, Decorating and helpi"
type textarea "x"
type textarea "Reading, Decorating and helpin"
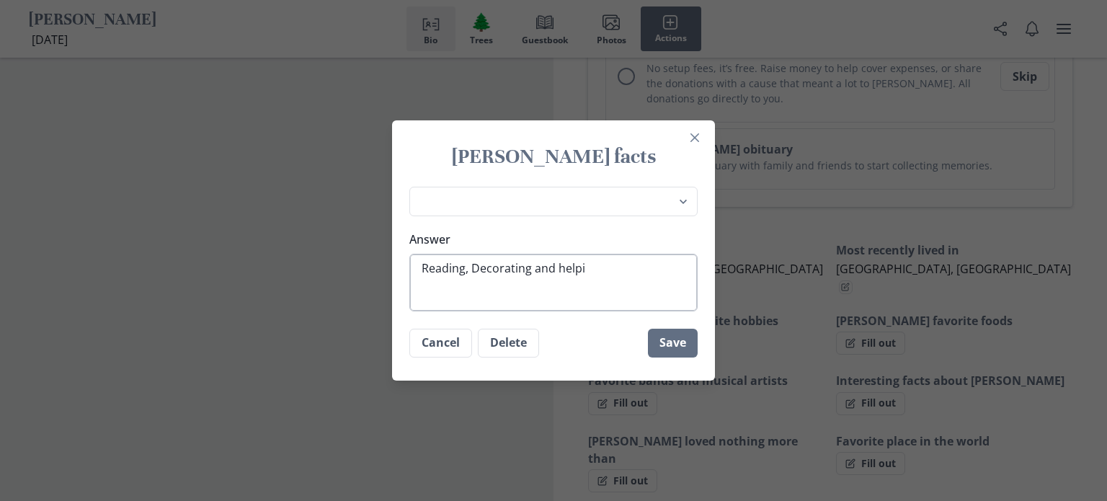
type textarea "x"
type textarea "Reading, Decorating and helping"
type textarea "x"
type textarea "Reading, Decorating and helping"
type textarea "x"
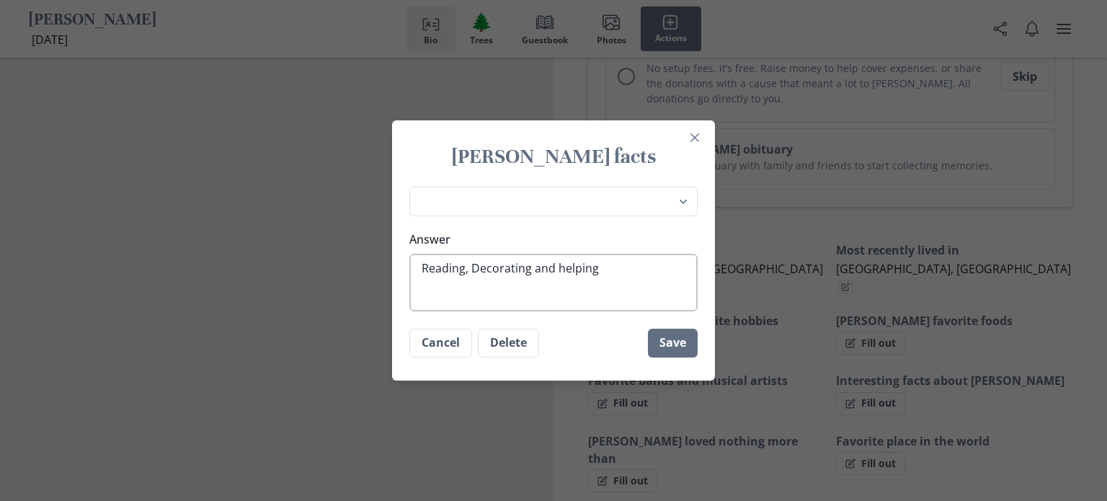
type textarea "Reading, Decorating and helping o"
type textarea "x"
type textarea "Reading, Decorating and helping ot"
type textarea "x"
type textarea "Reading, Decorating and helping oth"
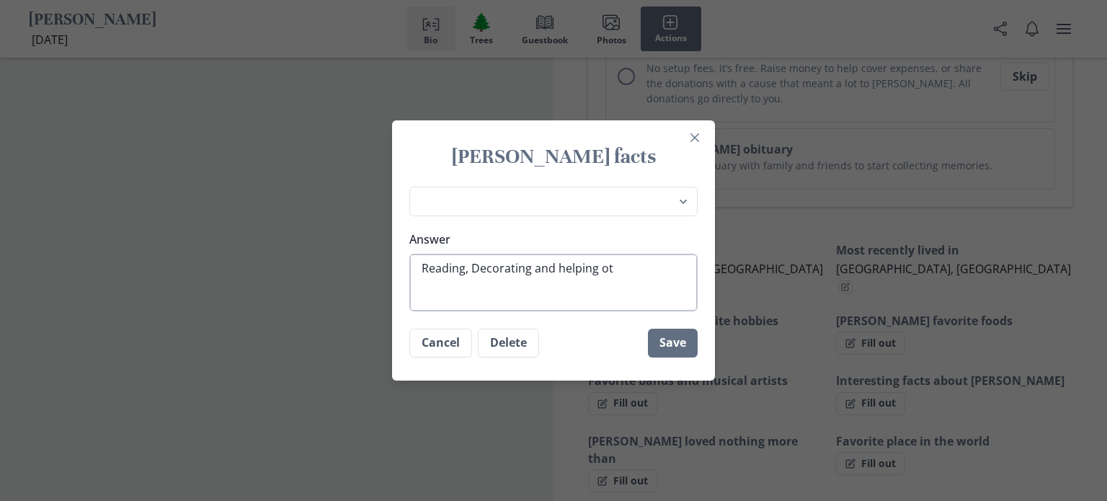
type textarea "x"
type textarea "Reading, Decorating and helping othe"
type textarea "x"
type textarea "Reading, Decorating and helping other"
type textarea "x"
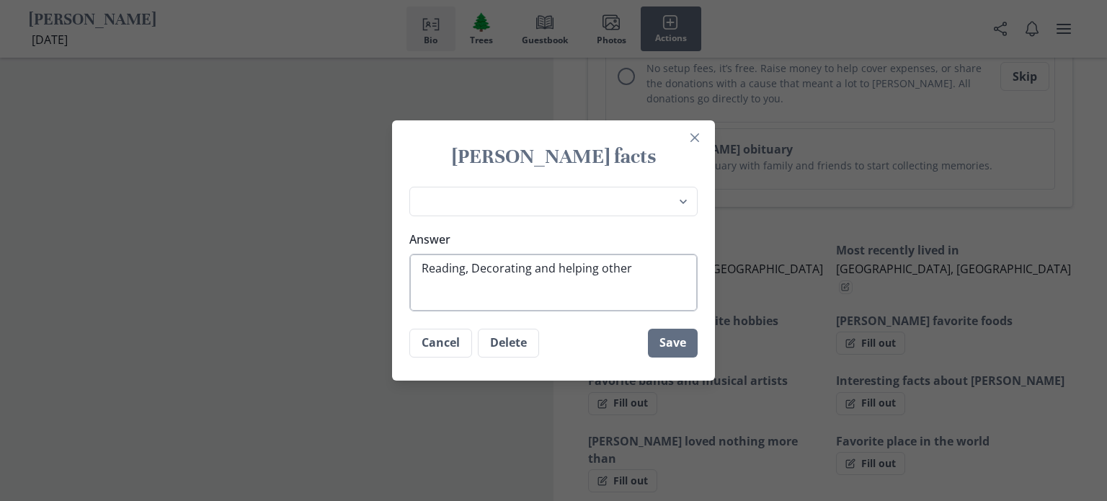
type textarea "Reading, Decorating and helping others"
type textarea "x"
type textarea "Reading, Decorating and helping others"
click at [677, 347] on button "Save" at bounding box center [673, 343] width 50 height 29
type textarea "x"
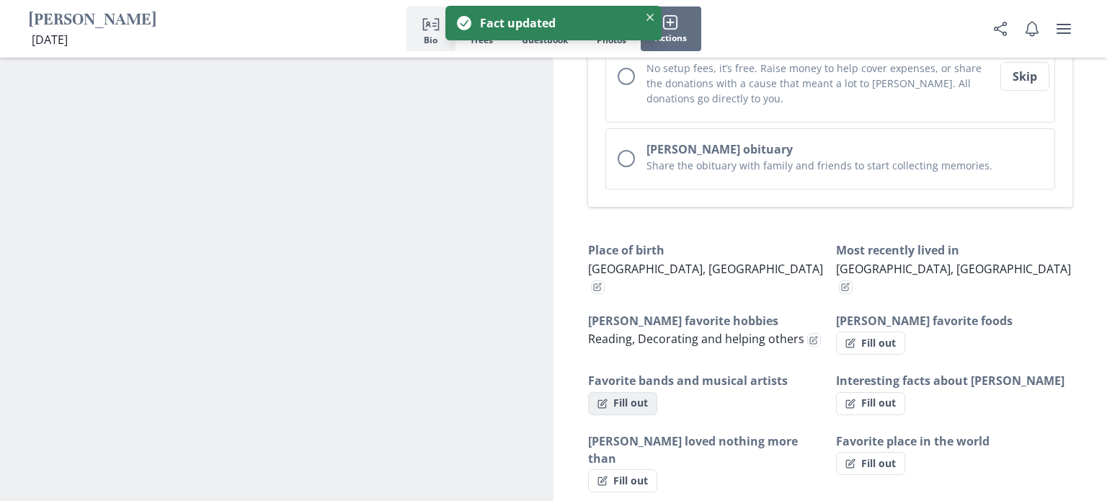
click at [638, 392] on button "Fill out" at bounding box center [622, 403] width 69 height 23
select select "Favorite bands and musical artists"
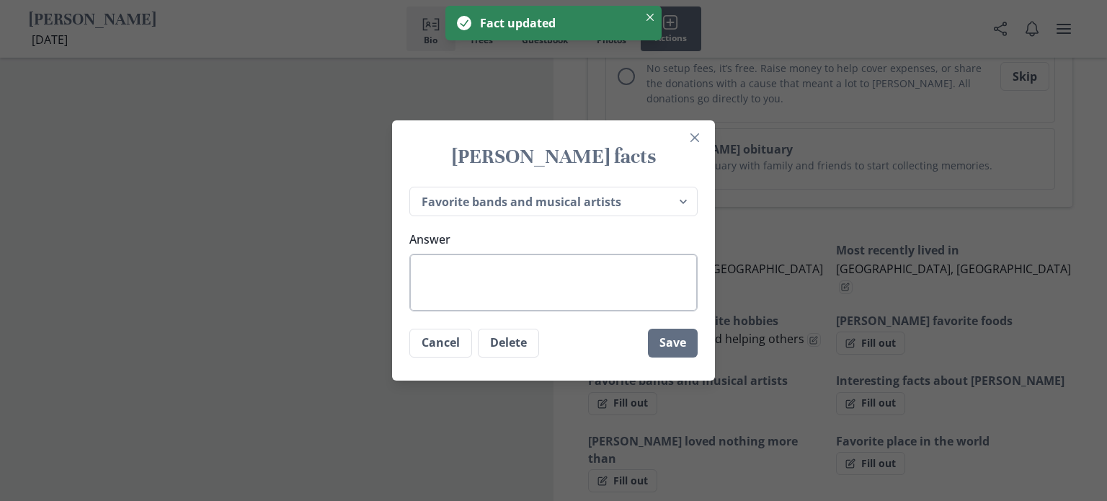
click at [434, 268] on textarea "Answer" at bounding box center [553, 283] width 288 height 58
